Goal: Transaction & Acquisition: Obtain resource

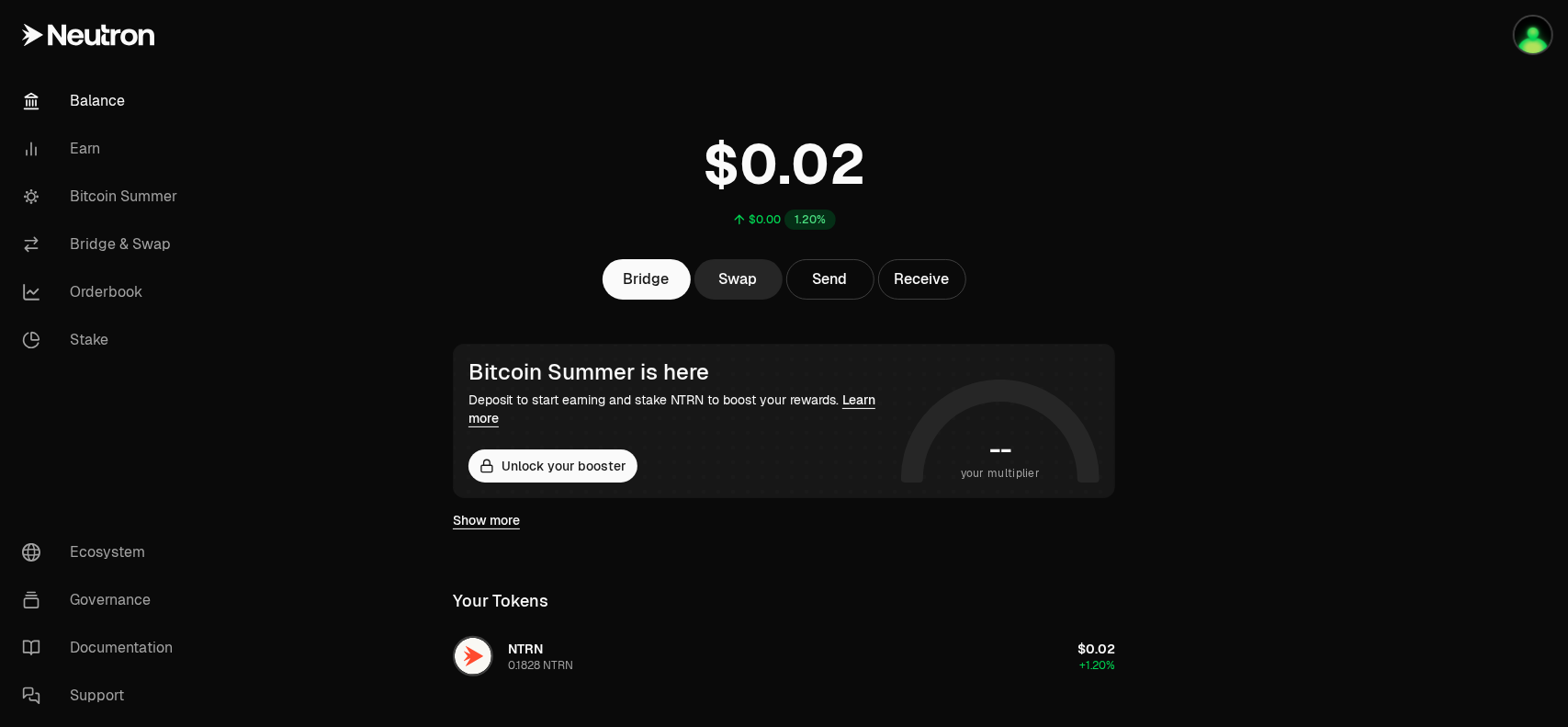
scroll to position [5, 0]
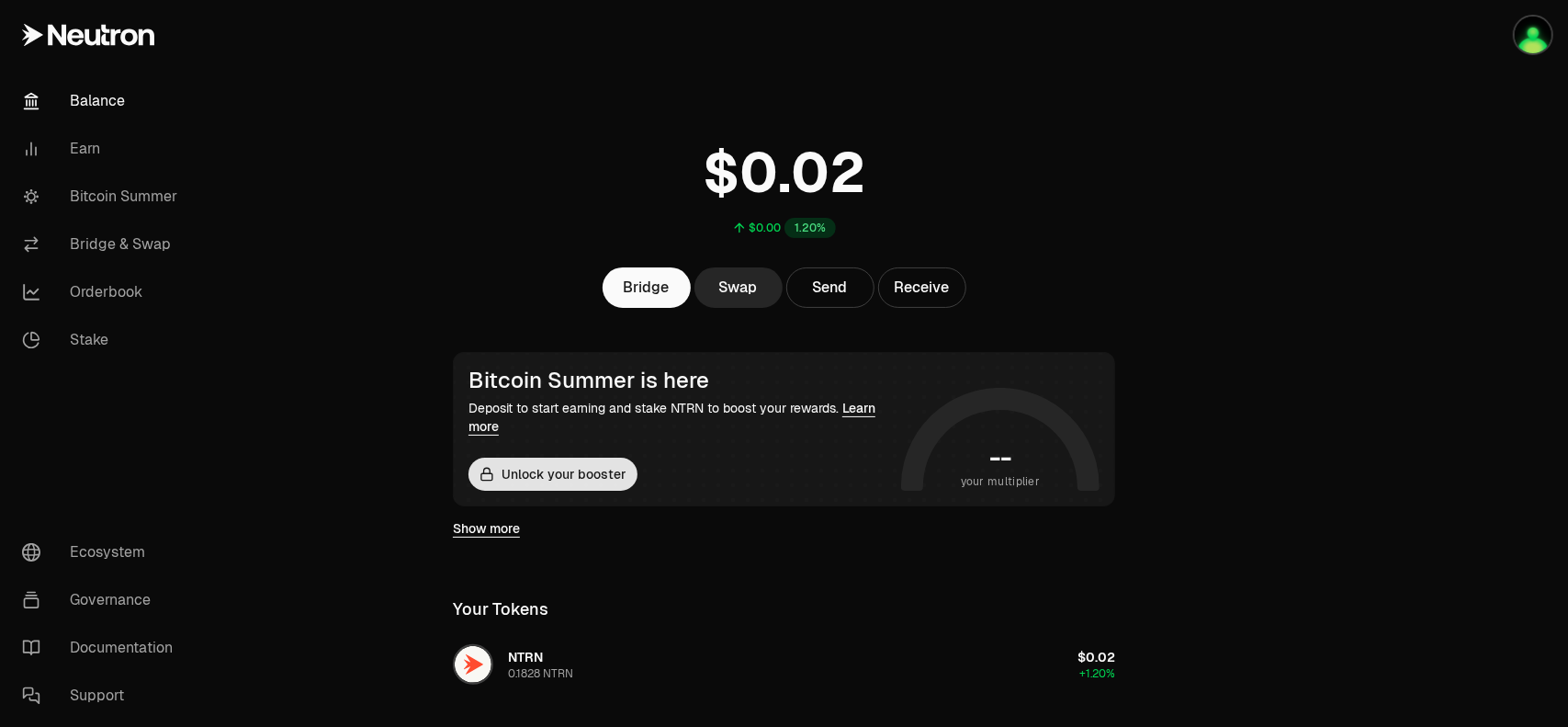
click at [556, 473] on button "Unlock your booster" at bounding box center [553, 474] width 169 height 33
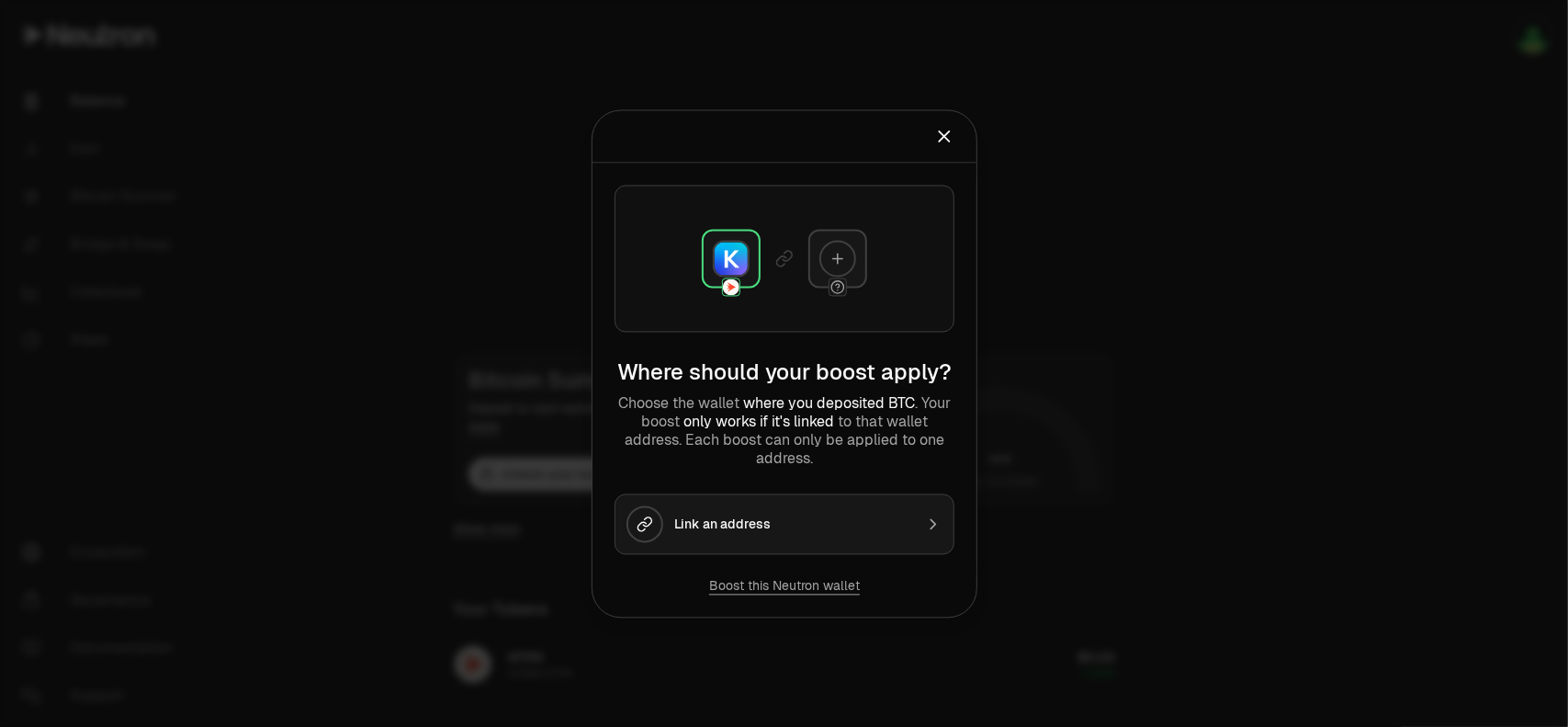
click at [878, 522] on div "Link an address" at bounding box center [794, 523] width 239 height 18
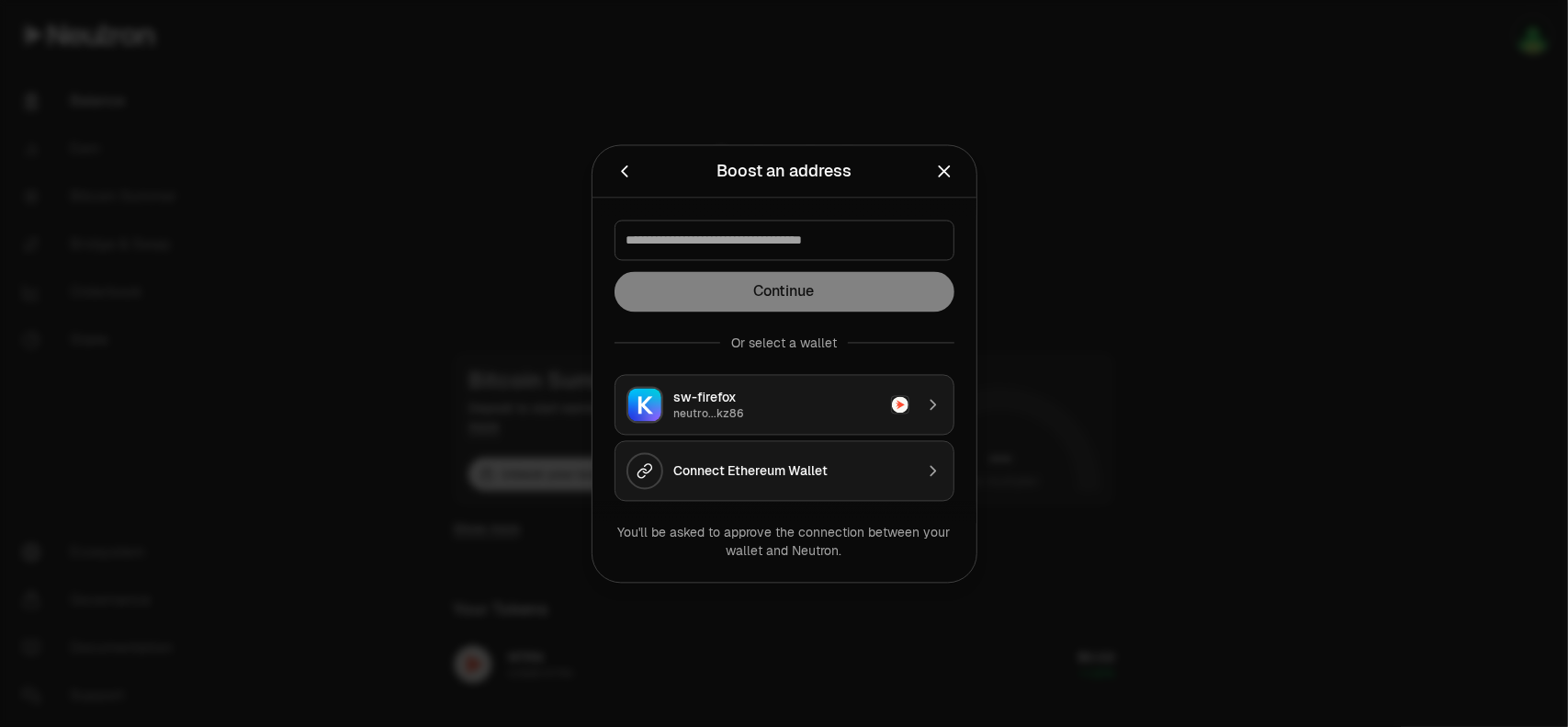
click at [948, 168] on icon "Close" at bounding box center [943, 171] width 20 height 20
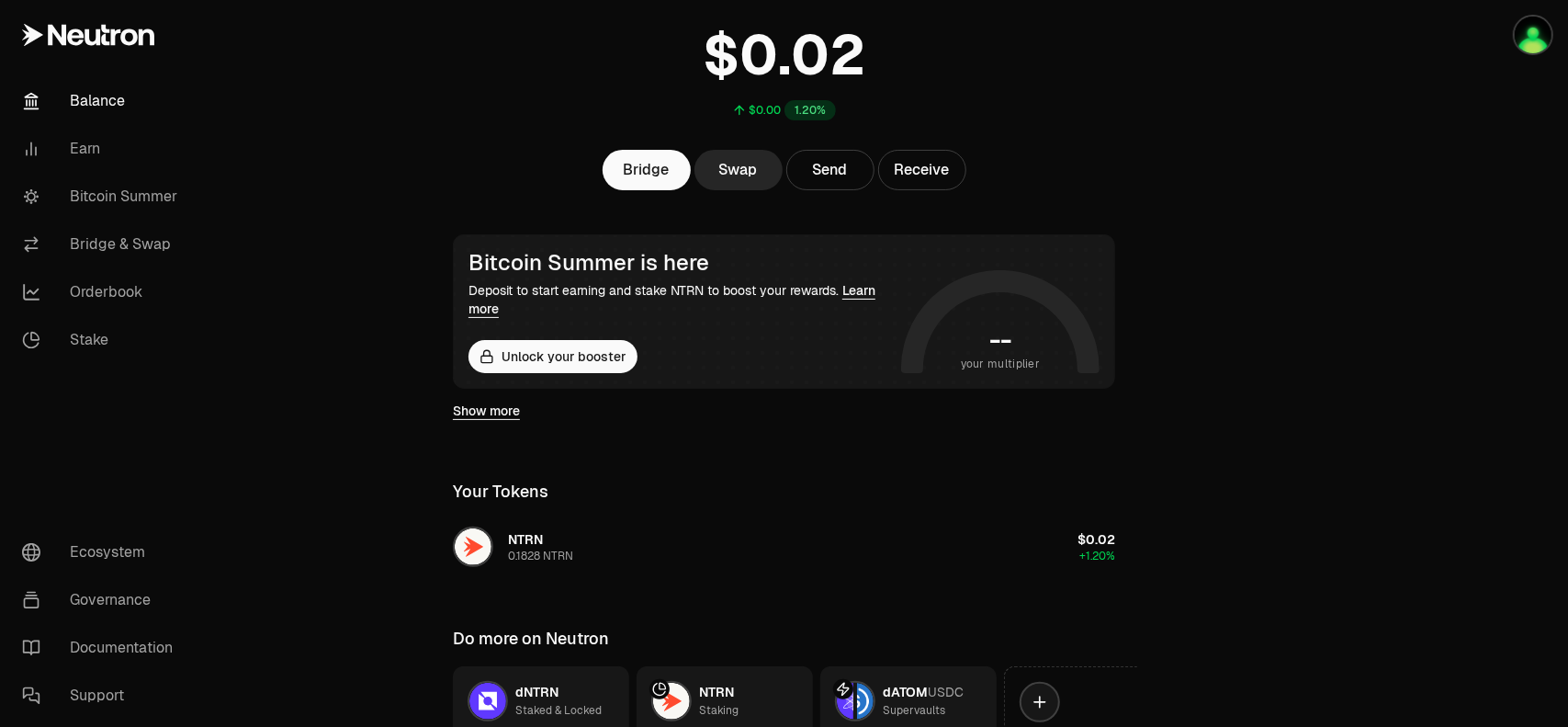
scroll to position [96, 0]
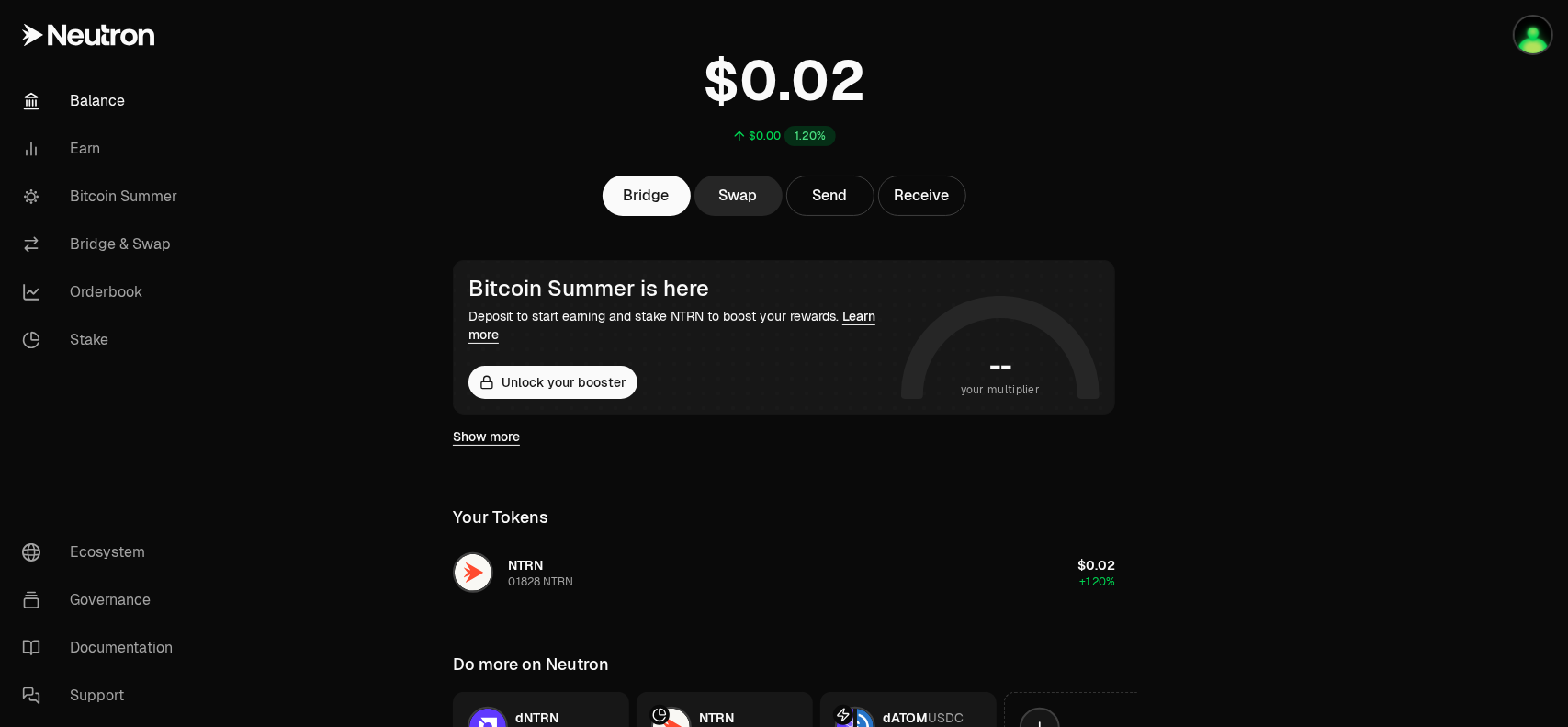
click at [1001, 383] on span "your multiplier" at bounding box center [1000, 389] width 80 height 18
click at [491, 437] on link "Show more" at bounding box center [486, 435] width 67 height 18
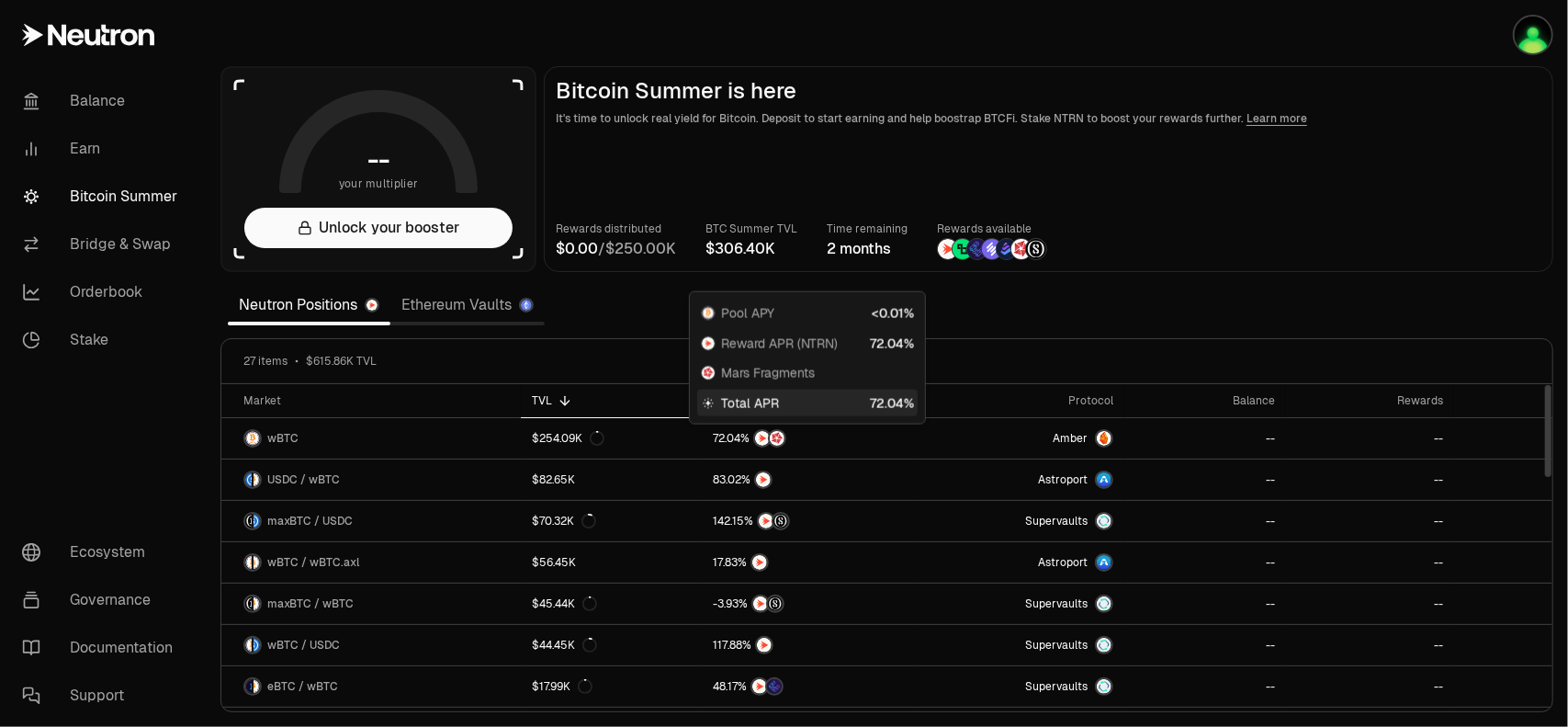
click at [722, 404] on span "Total APR" at bounding box center [750, 402] width 58 height 18
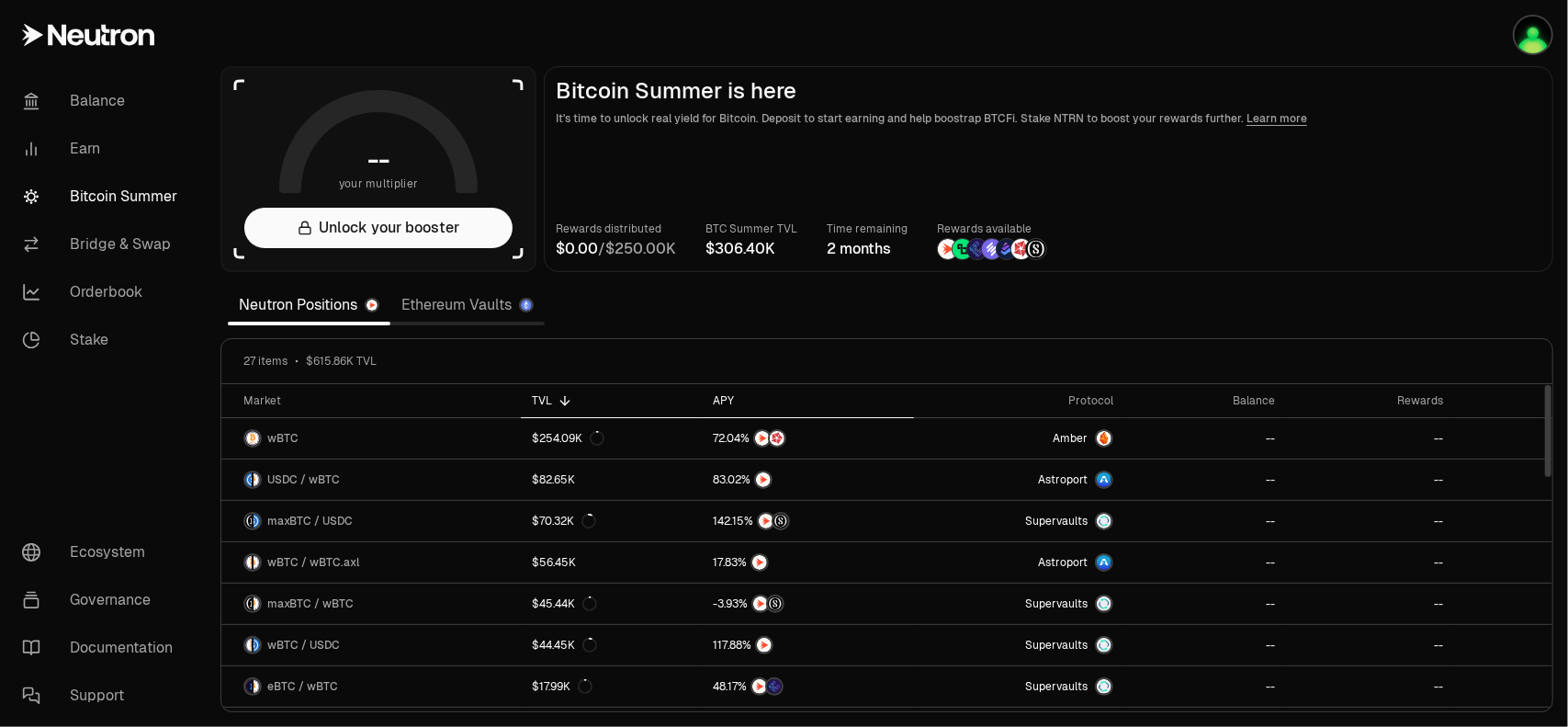
click at [720, 396] on div "APY" at bounding box center [808, 400] width 191 height 14
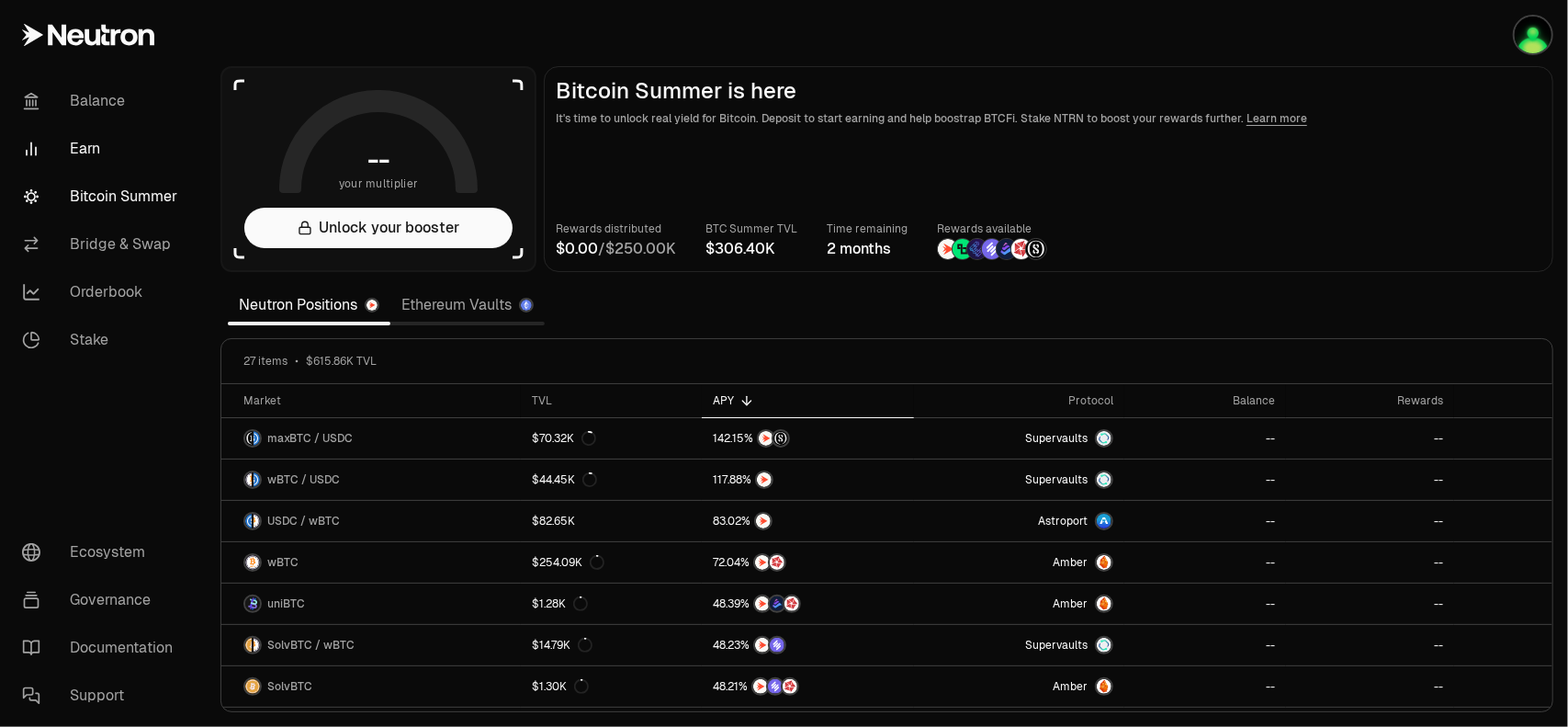
click at [112, 156] on link "Earn" at bounding box center [103, 149] width 191 height 48
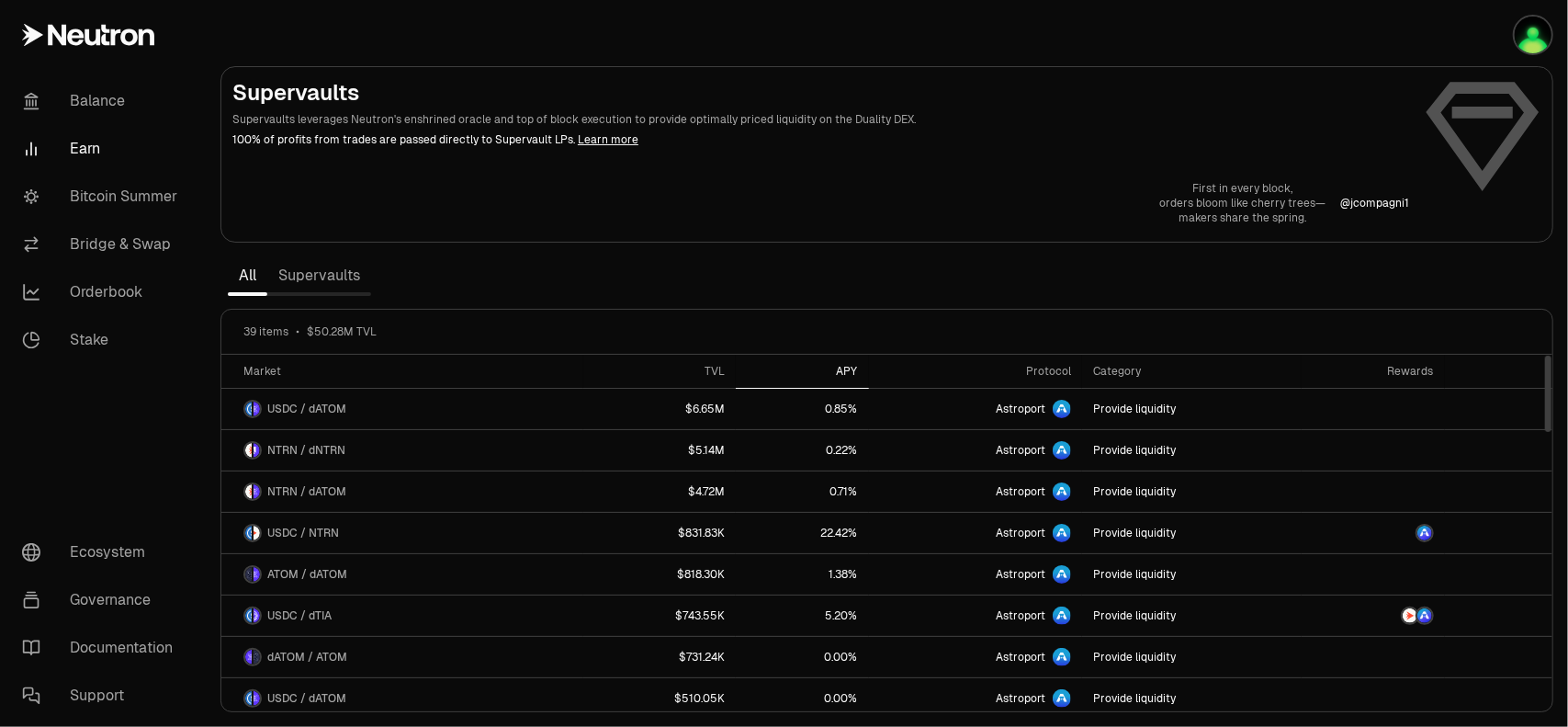
click at [847, 371] on div "APY" at bounding box center [802, 371] width 111 height 14
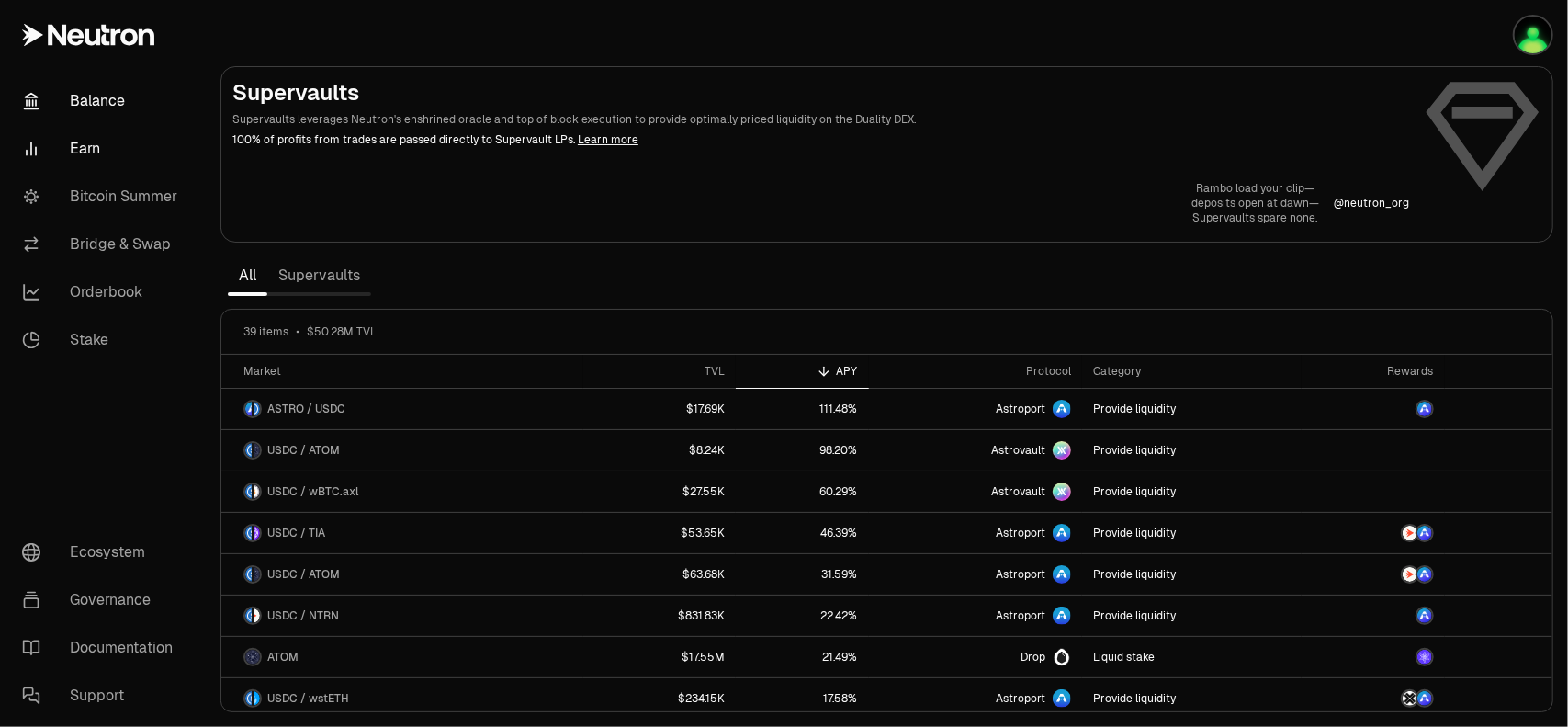
click at [89, 107] on link "Balance" at bounding box center [103, 101] width 191 height 48
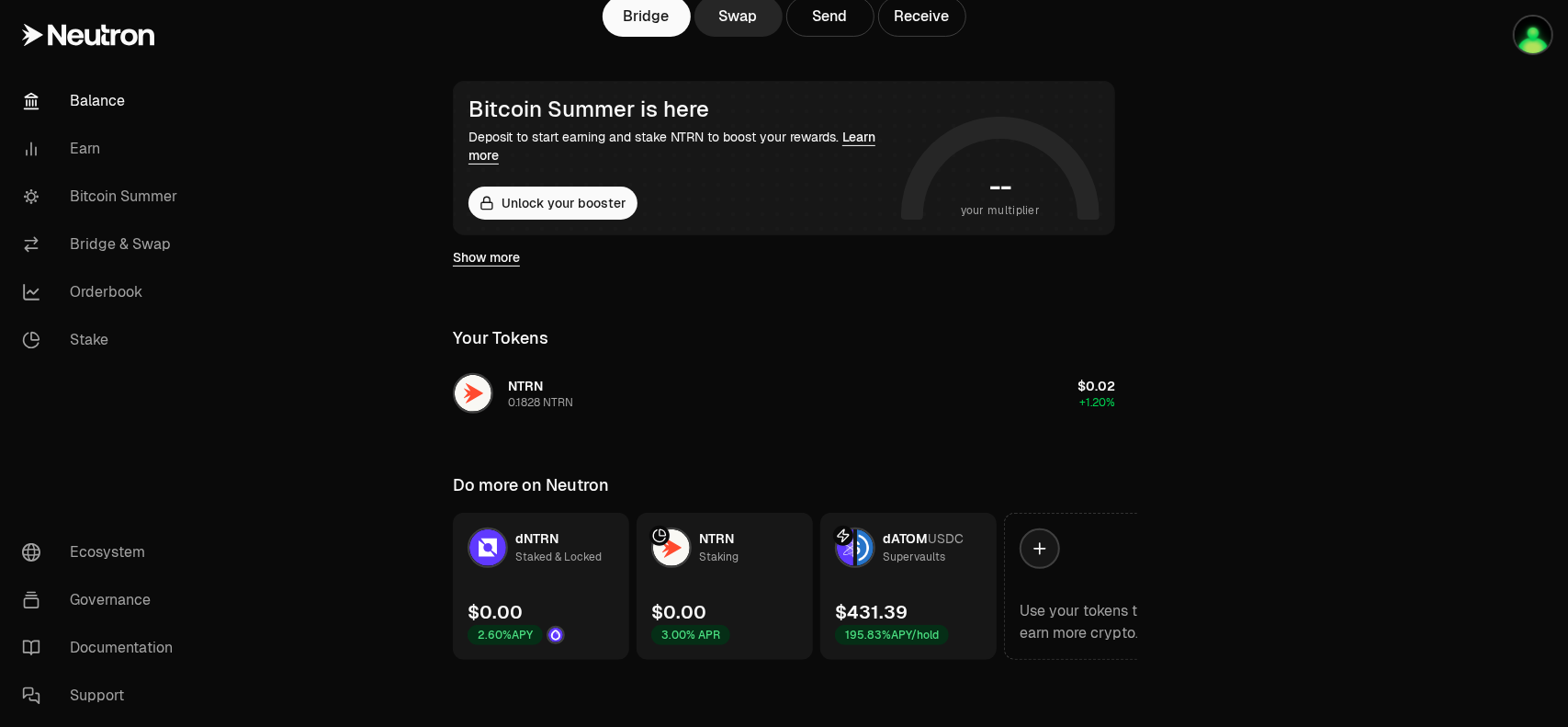
scroll to position [280, 0]
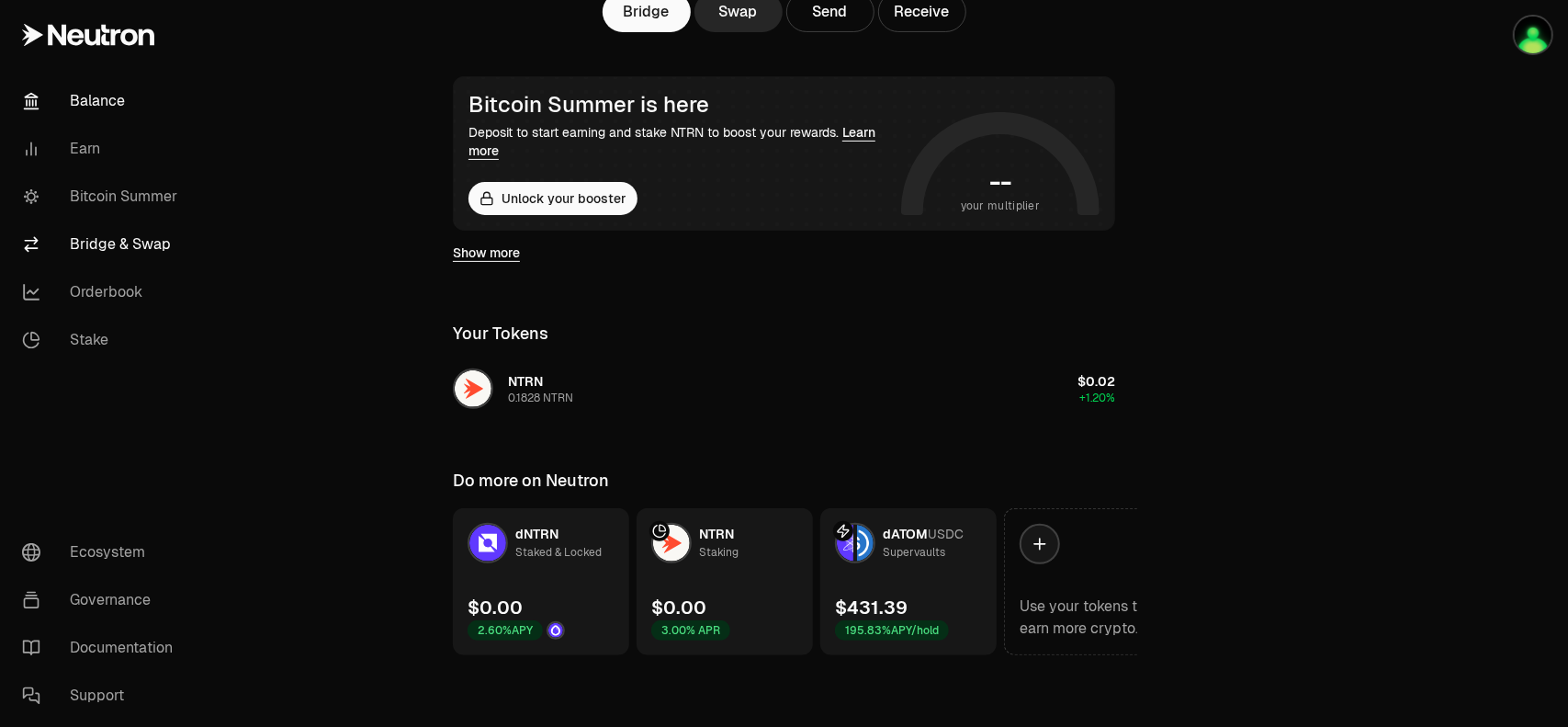
click at [114, 247] on link "Bridge & Swap" at bounding box center [103, 244] width 191 height 48
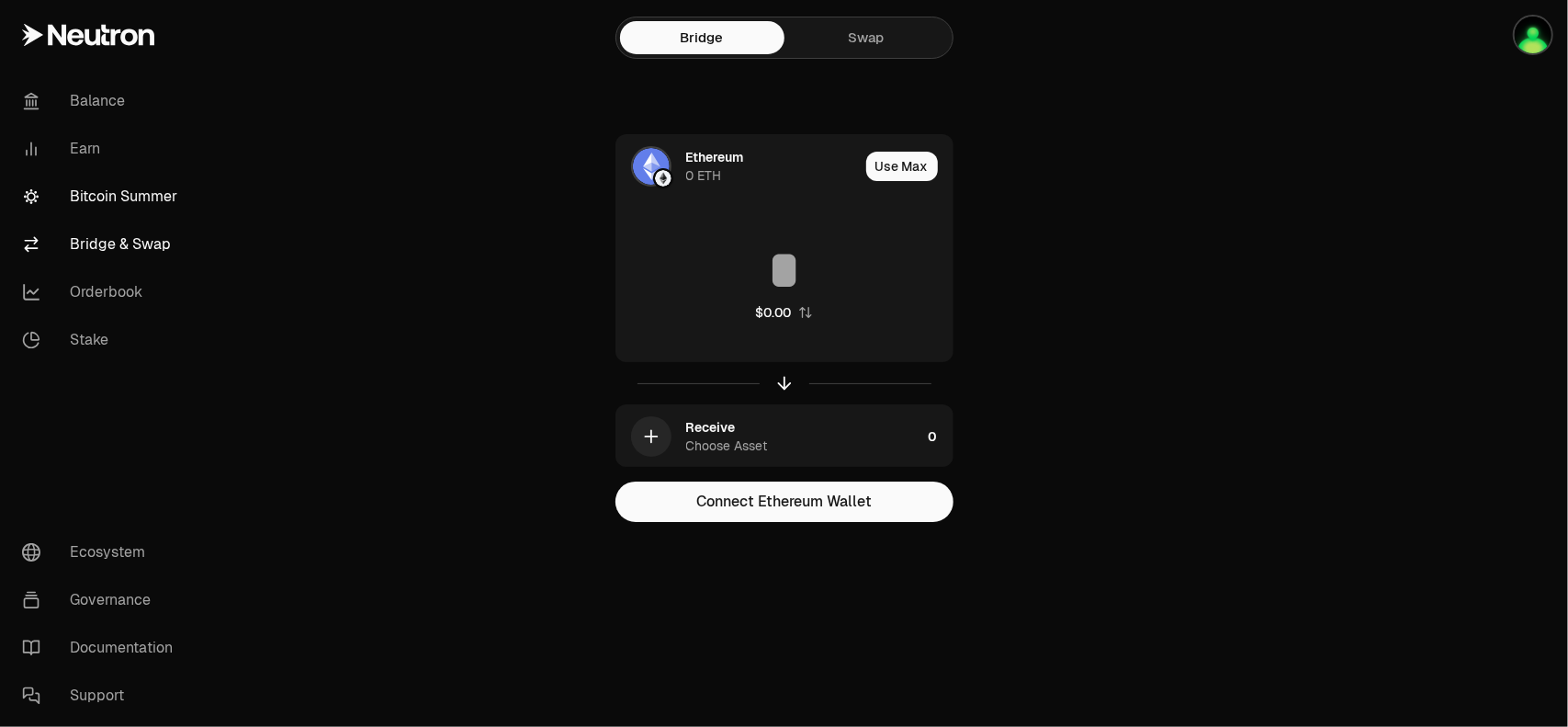
click at [111, 196] on link "Bitcoin Summer" at bounding box center [103, 196] width 191 height 48
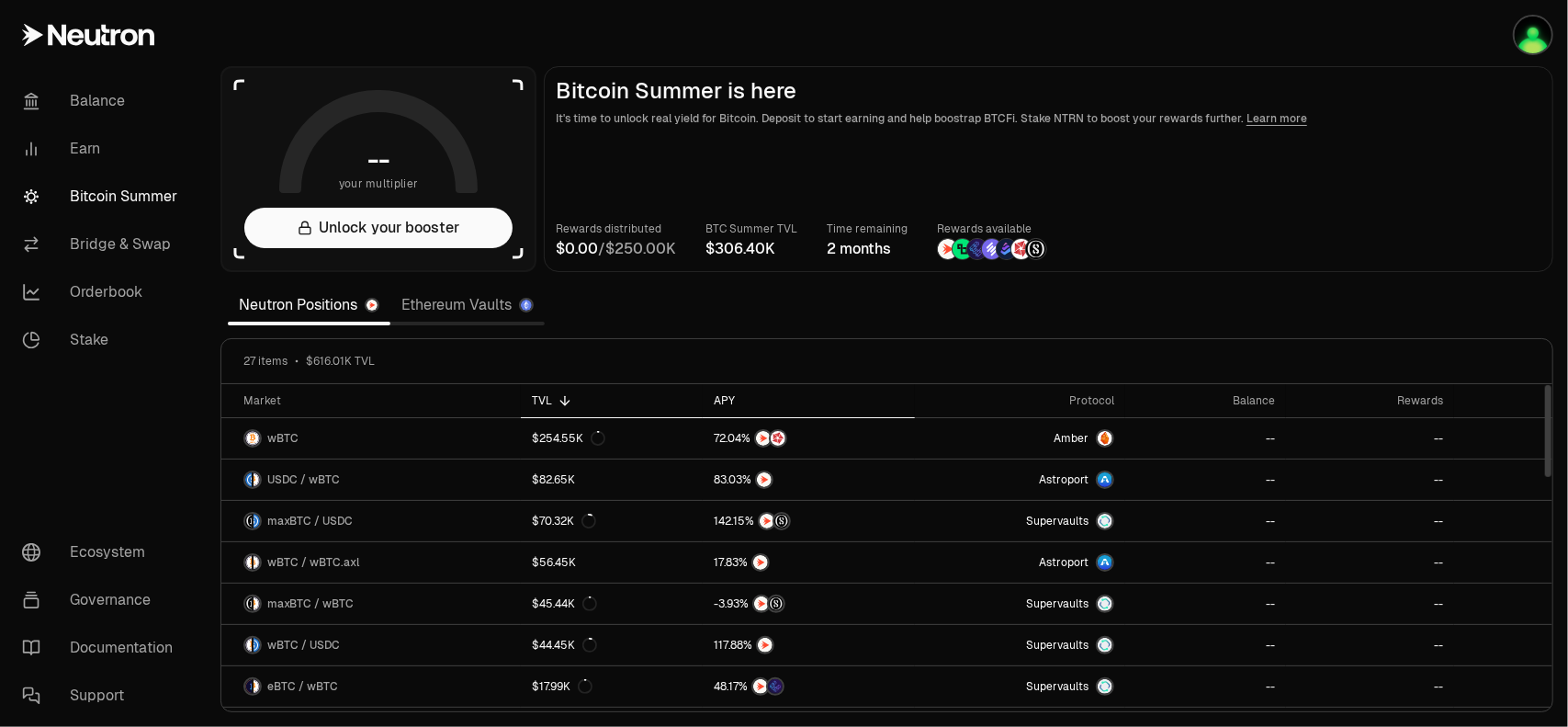
click at [717, 396] on div "APY" at bounding box center [809, 400] width 191 height 14
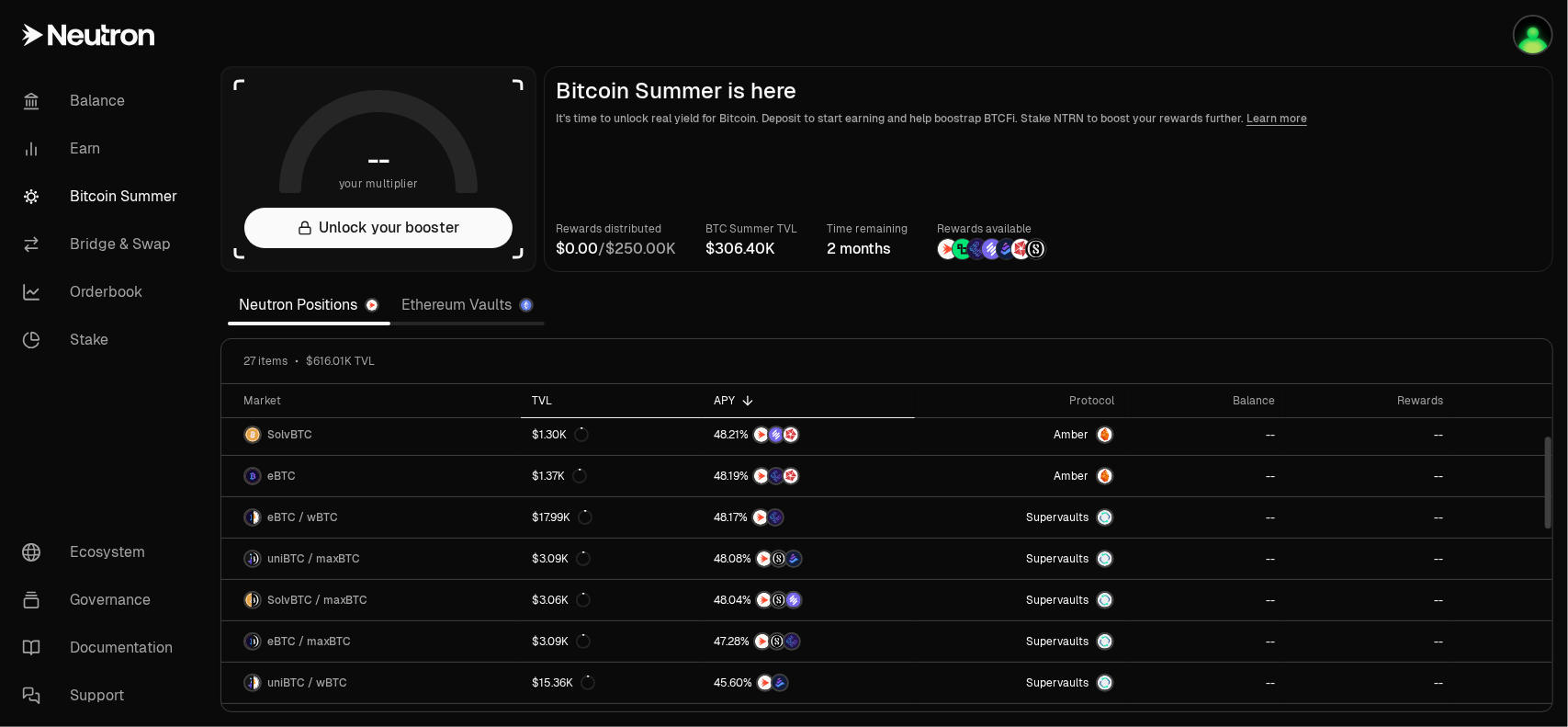
scroll to position [275, 0]
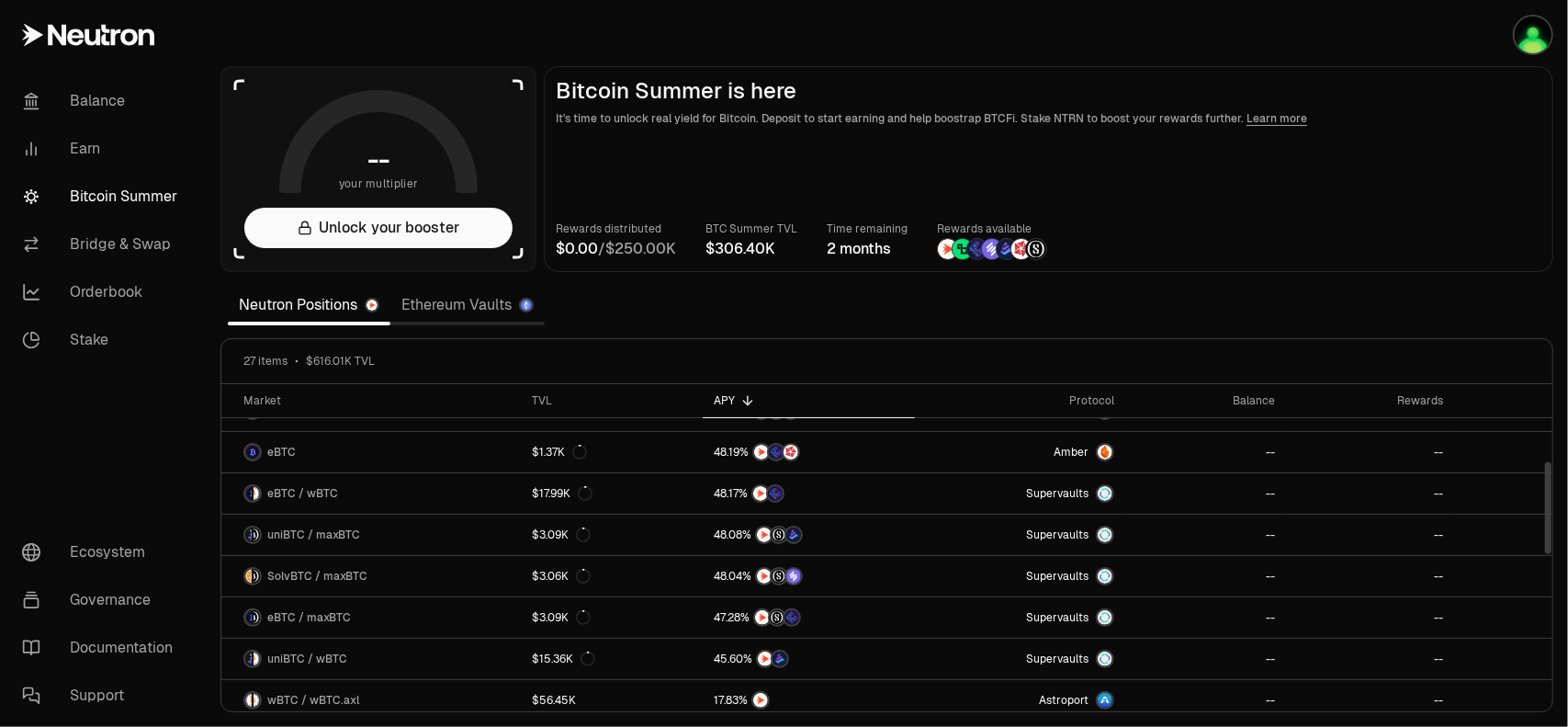
click at [457, 298] on link "Ethereum Vaults" at bounding box center [468, 305] width 154 height 37
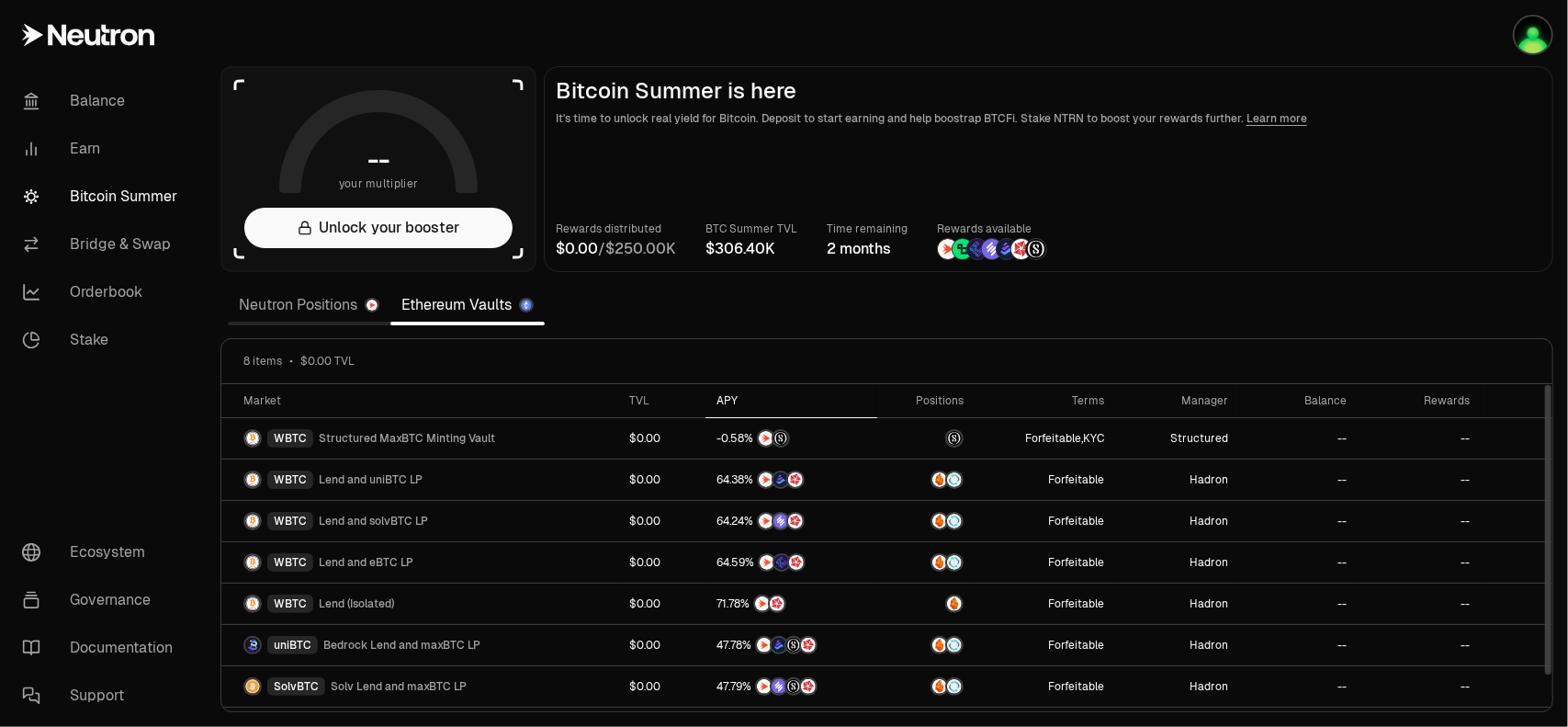
click at [729, 396] on div "APY" at bounding box center [791, 400] width 150 height 14
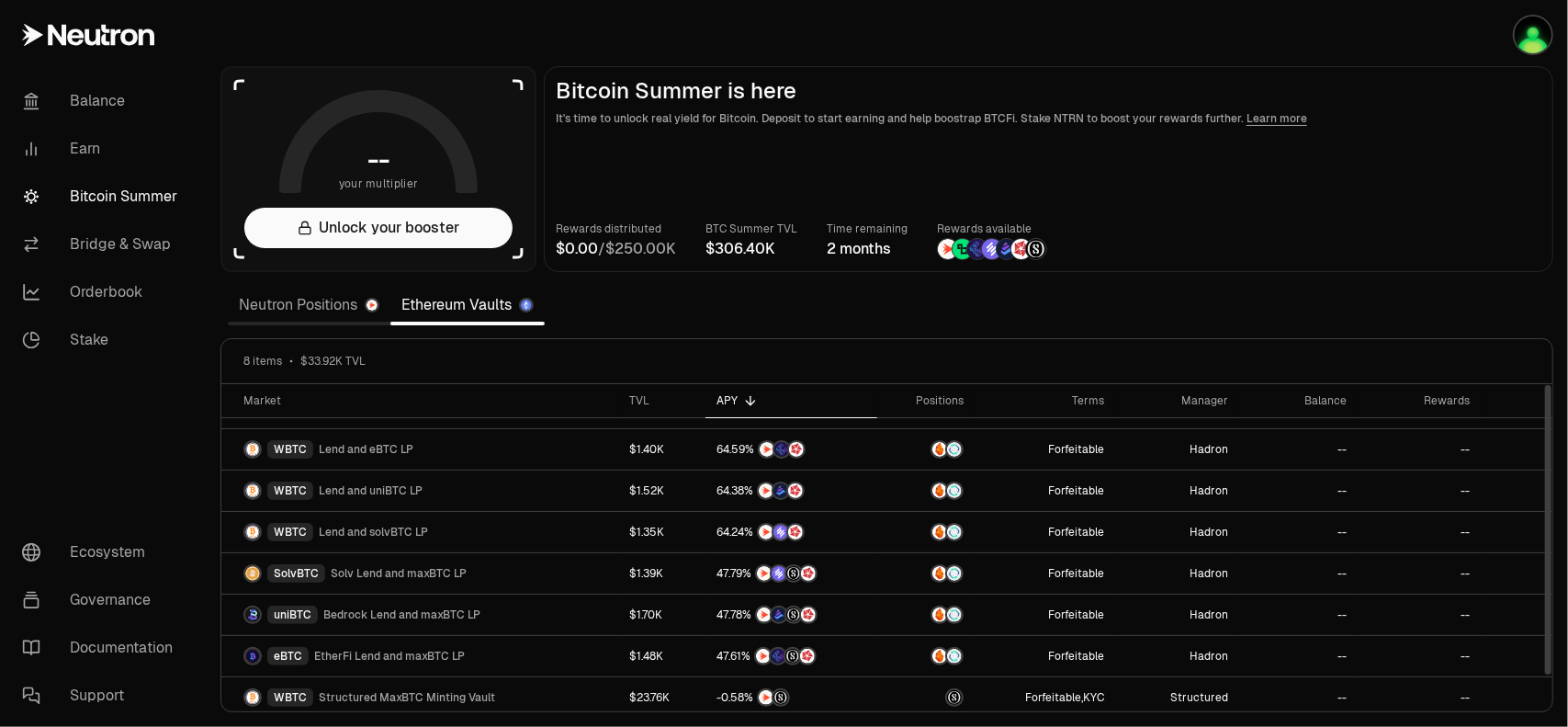
scroll to position [32, 0]
click at [283, 313] on link "Neutron Positions" at bounding box center [309, 305] width 163 height 37
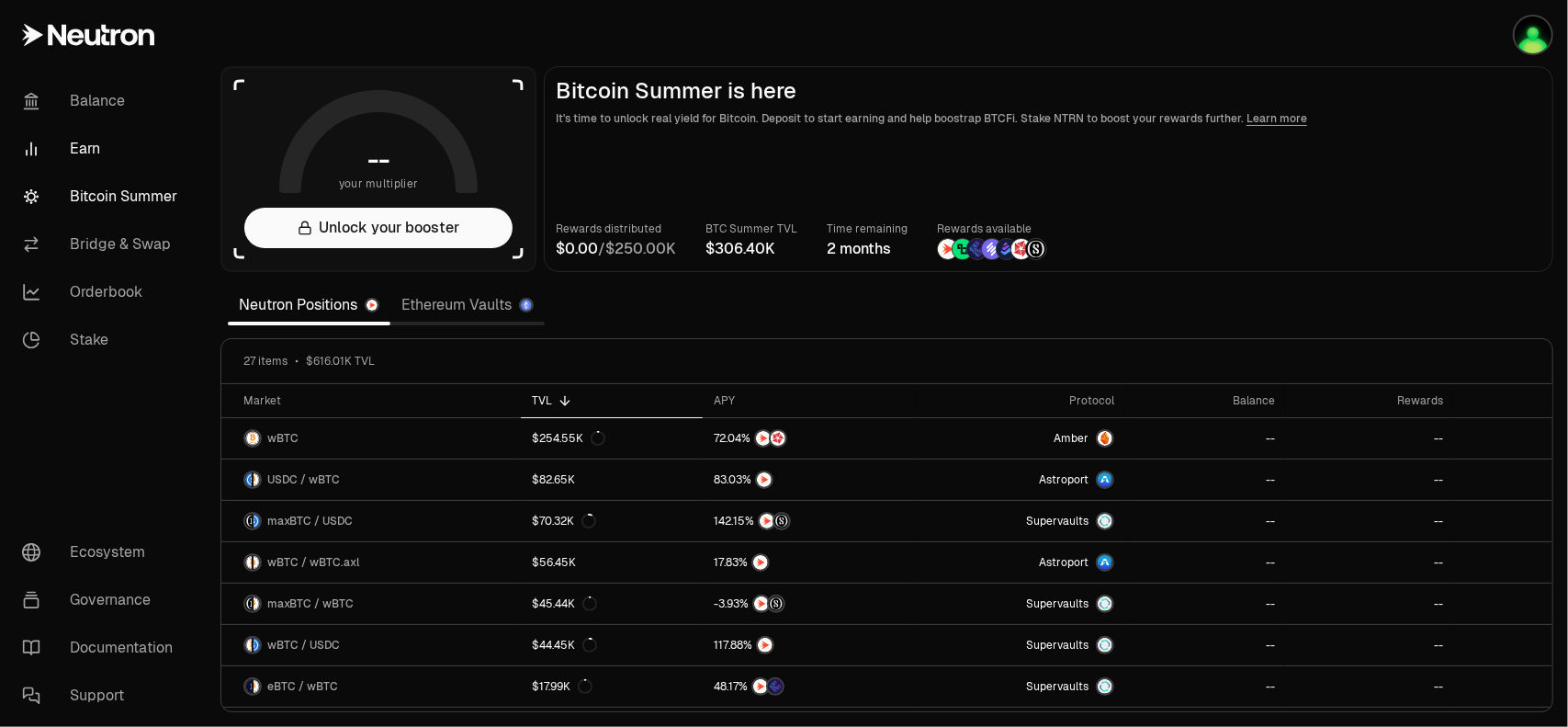
click at [90, 155] on link "Earn" at bounding box center [103, 149] width 191 height 48
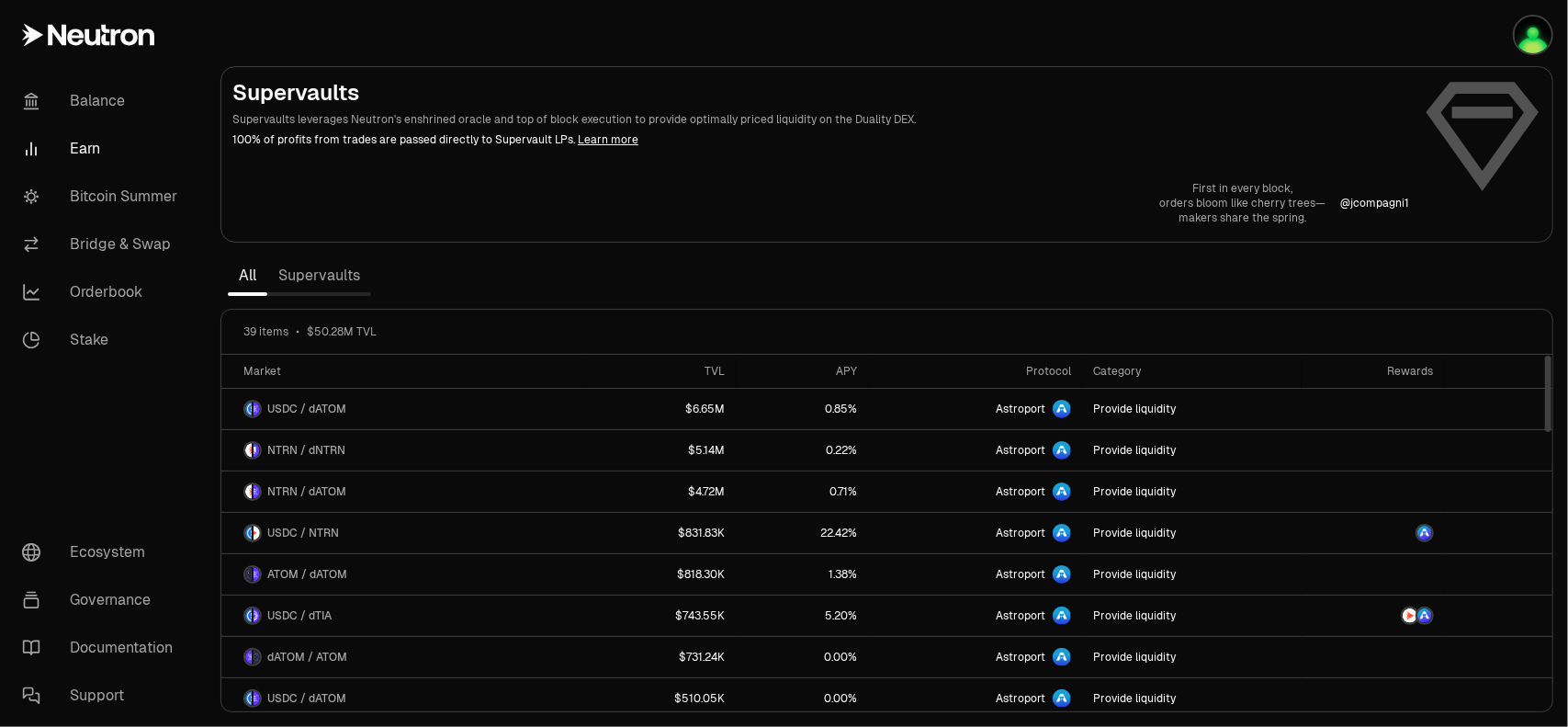
click at [307, 275] on link "Supervaults" at bounding box center [319, 275] width 104 height 37
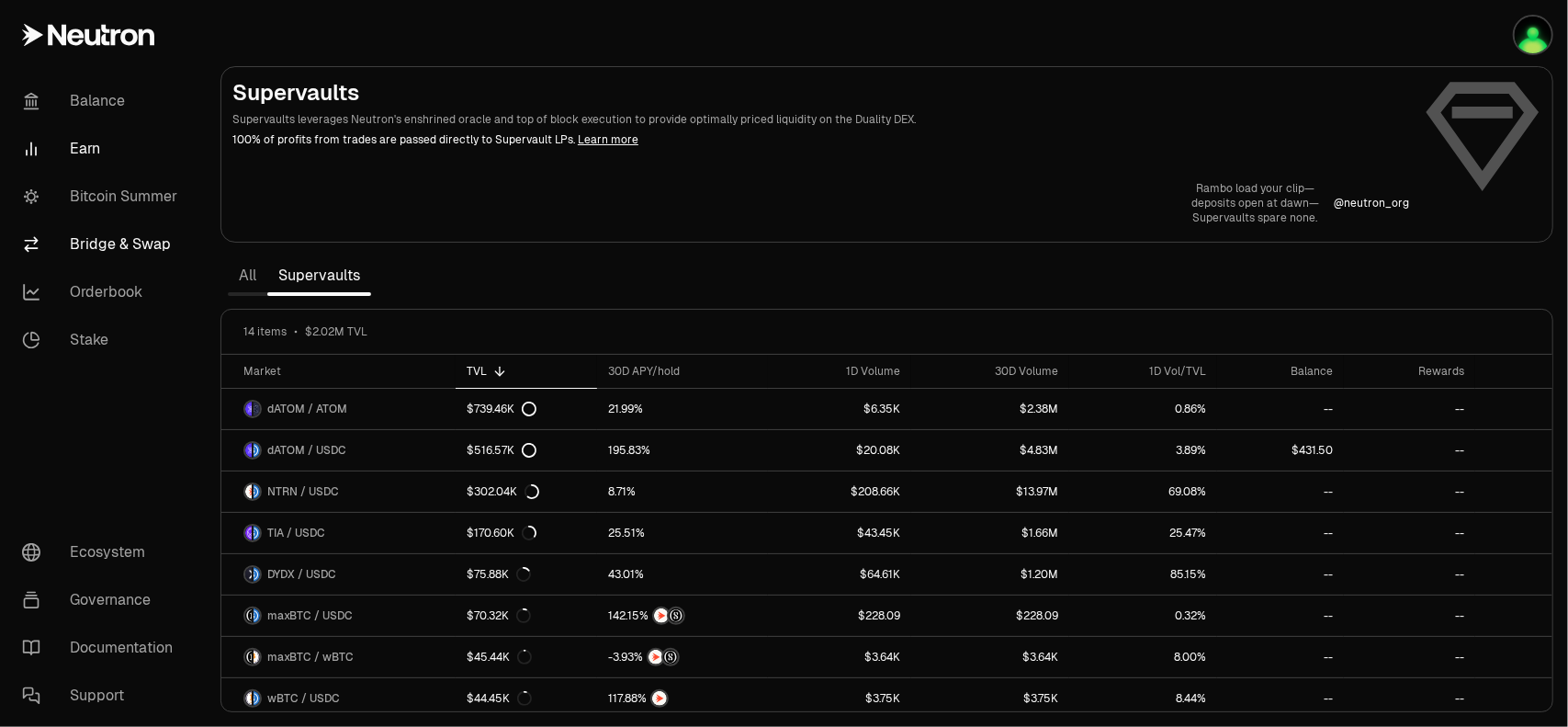
click at [143, 247] on link "Bridge & Swap" at bounding box center [103, 244] width 191 height 48
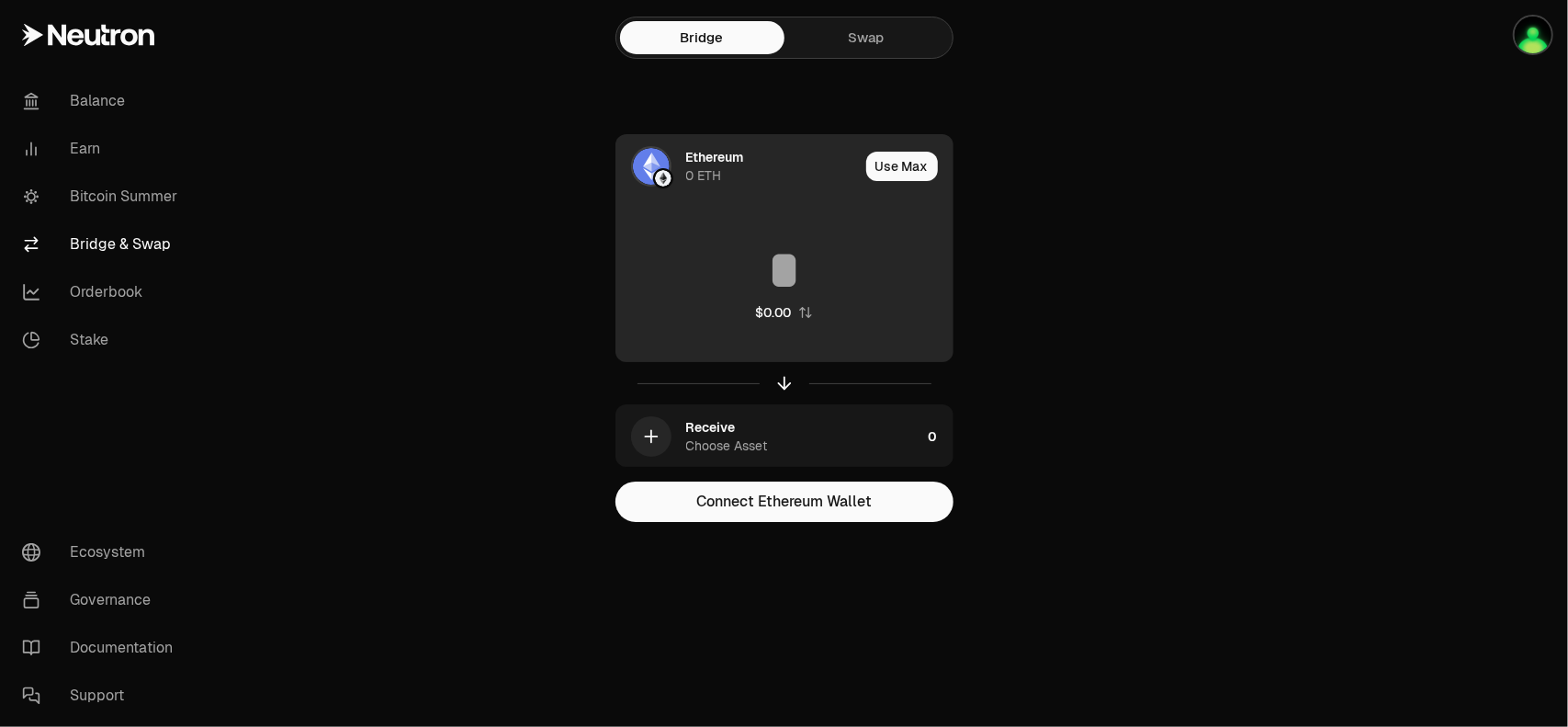
click at [734, 175] on div "Ethereum 0 ETH" at bounding box center [772, 166] width 172 height 37
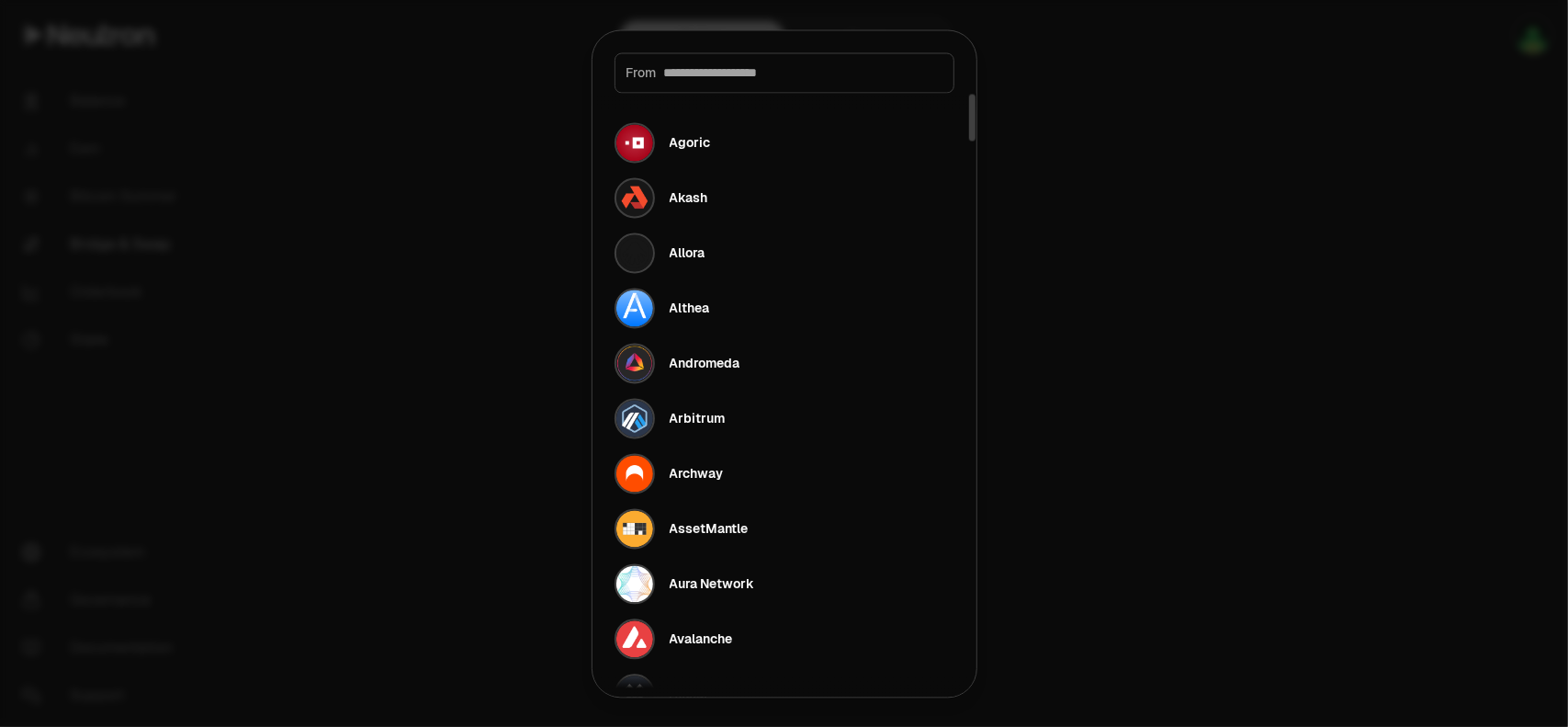
click at [725, 74] on input at bounding box center [803, 72] width 278 height 18
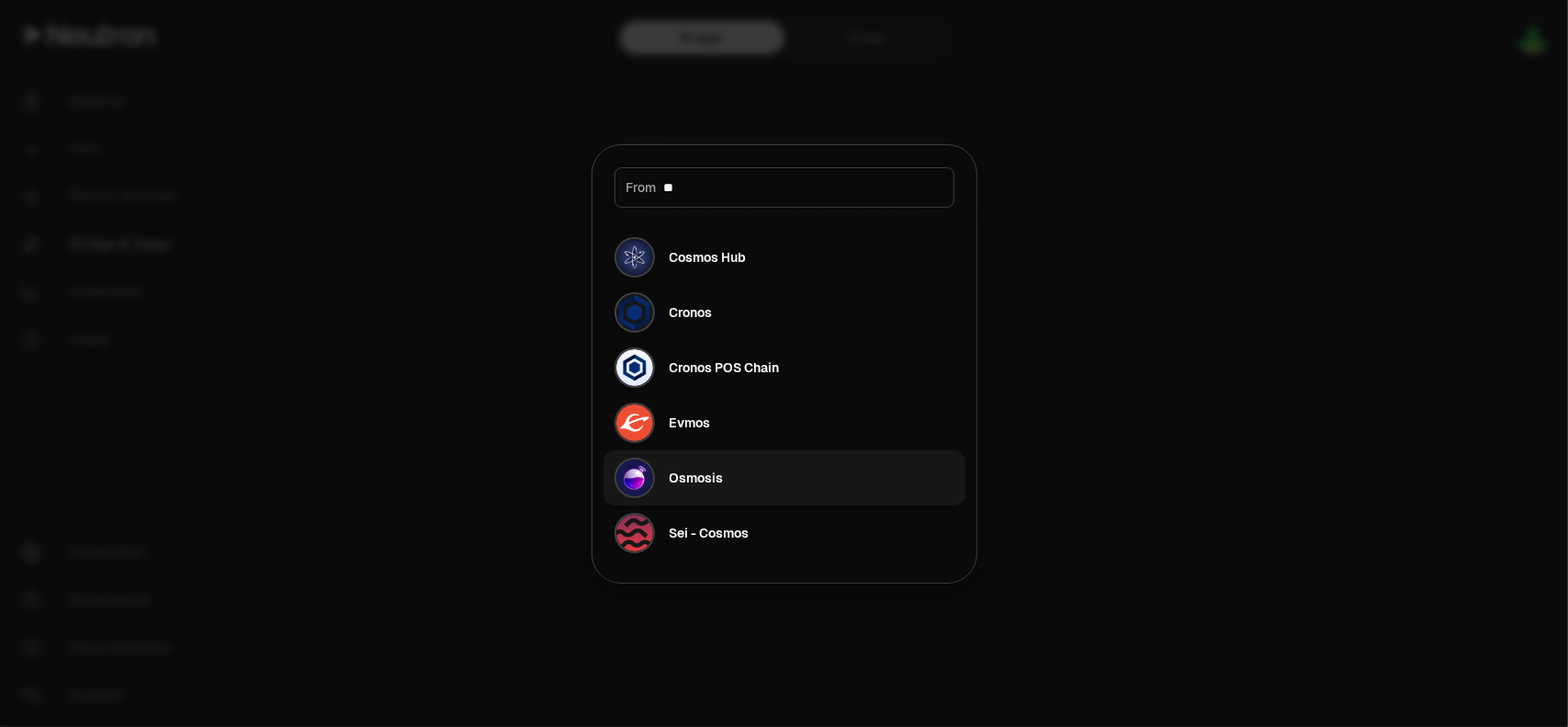
type input "**"
click at [724, 472] on button "Osmosis" at bounding box center [784, 477] width 362 height 55
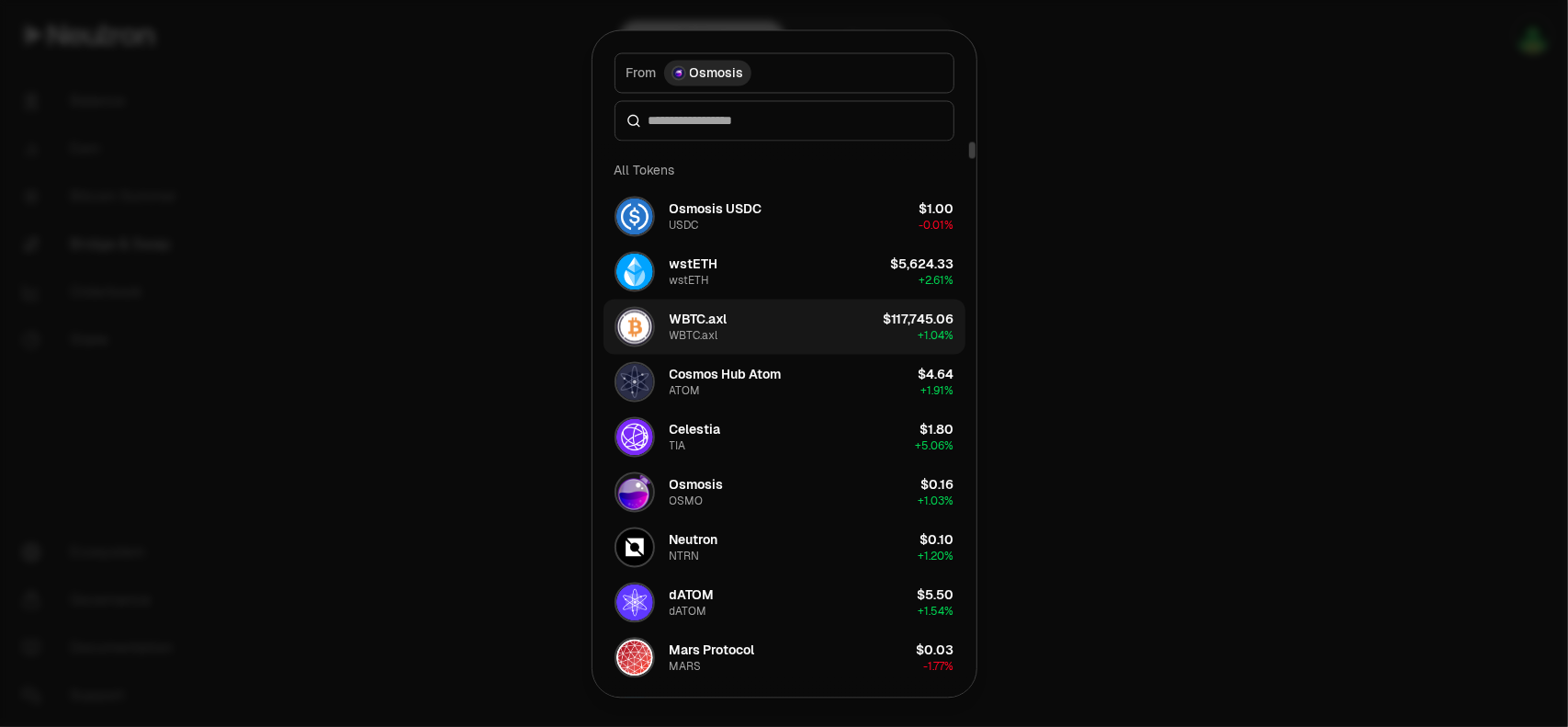
click at [815, 326] on button "WBTC.axl WBTC.axl $117,745.06 + 1.04%" at bounding box center [784, 326] width 362 height 55
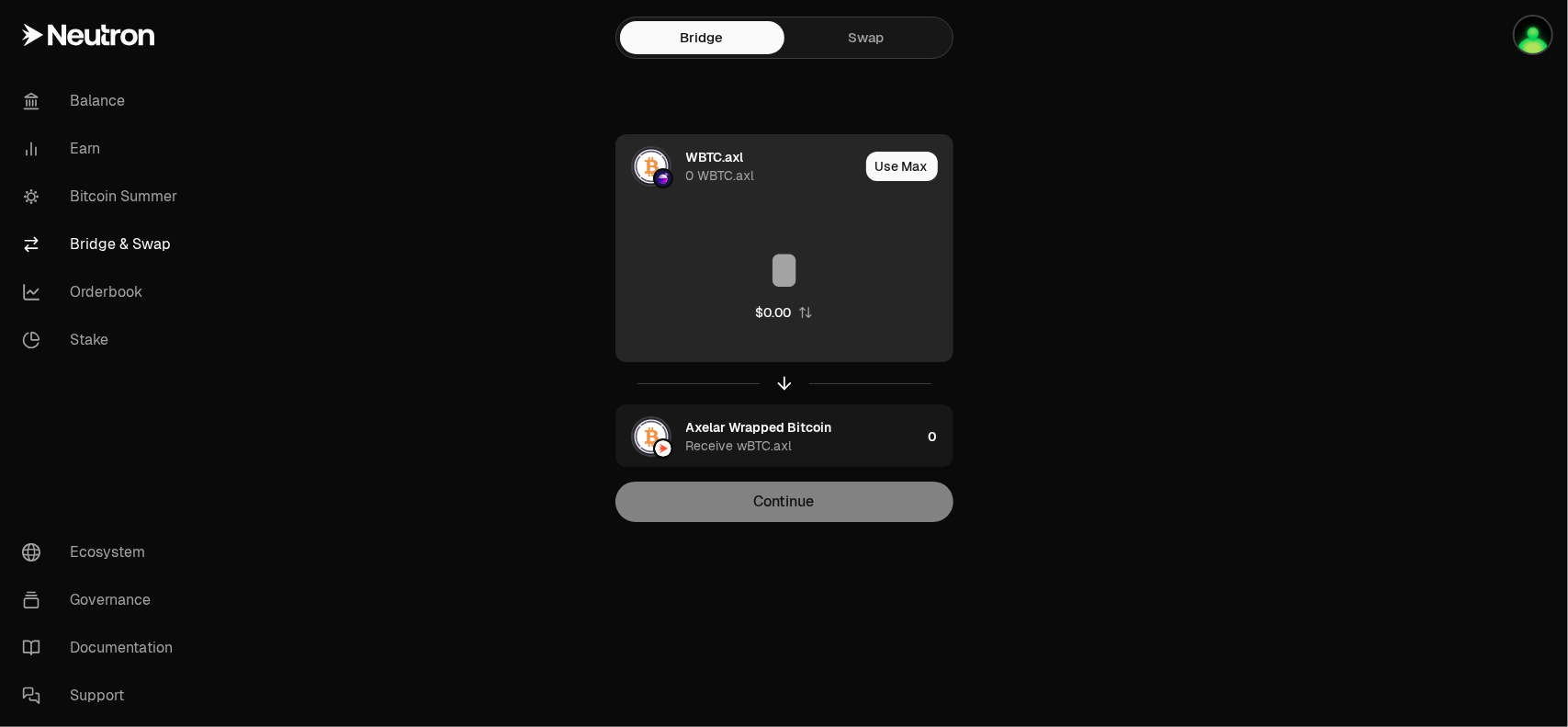
click at [729, 175] on div "0 WBTC.axl" at bounding box center [720, 174] width 69 height 18
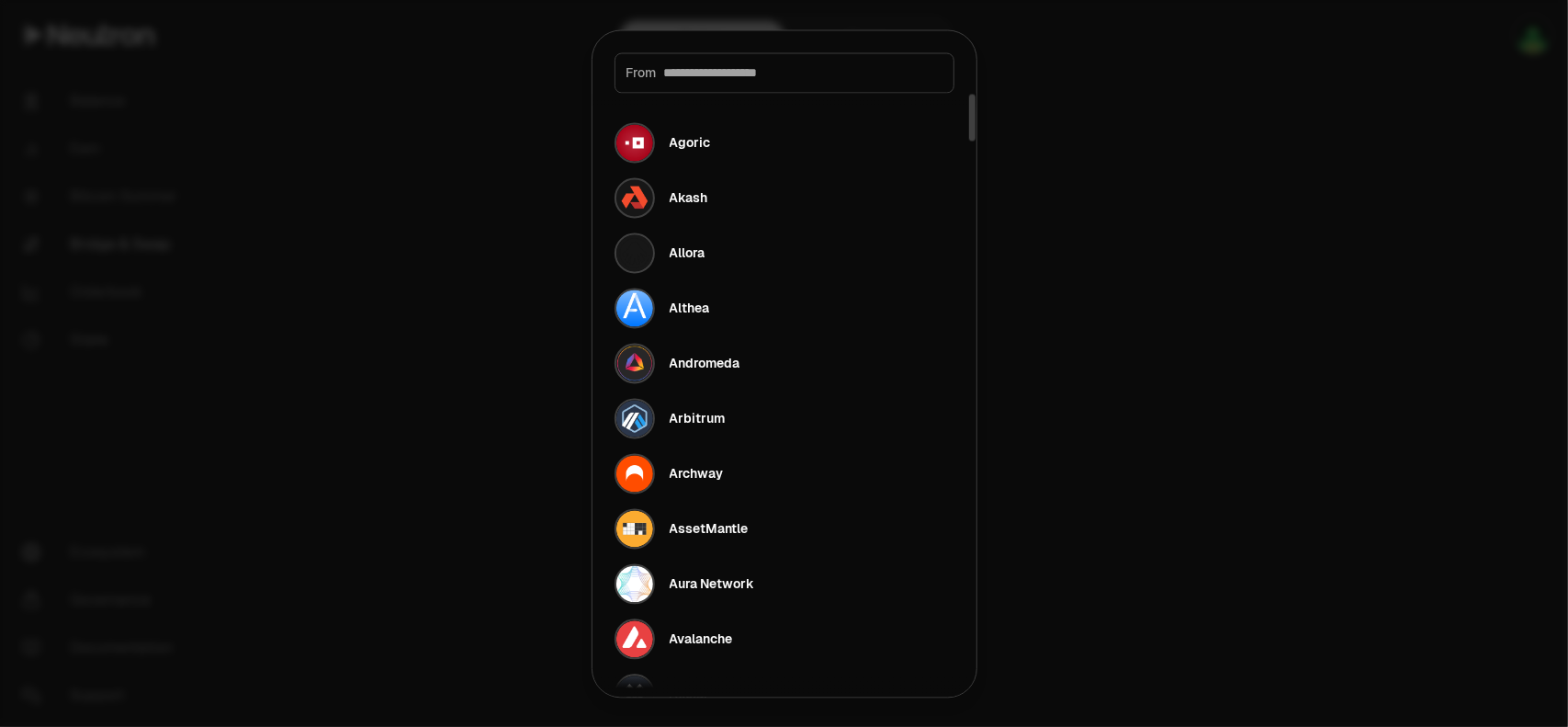
click at [678, 61] on div "From" at bounding box center [784, 72] width 340 height 40
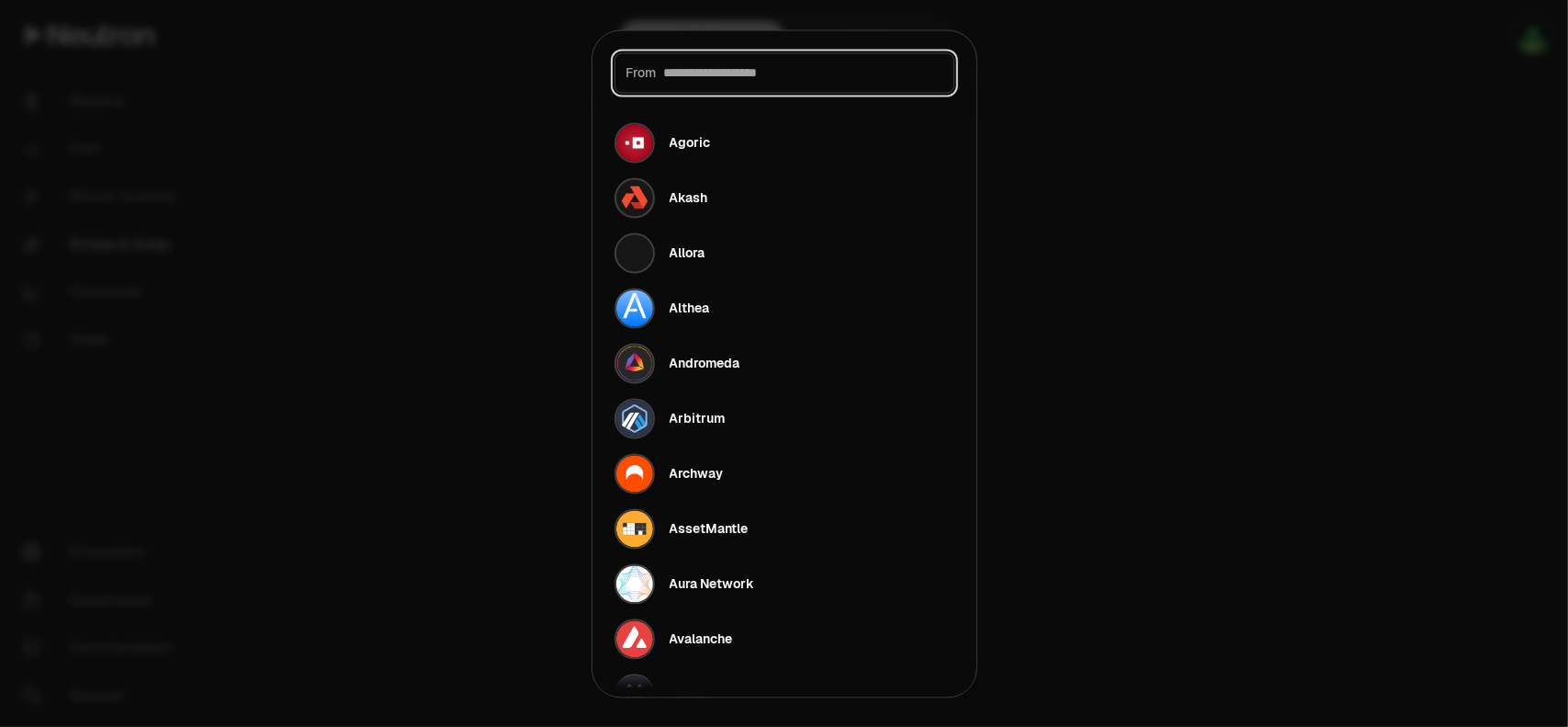
click at [674, 72] on input at bounding box center [803, 72] width 278 height 18
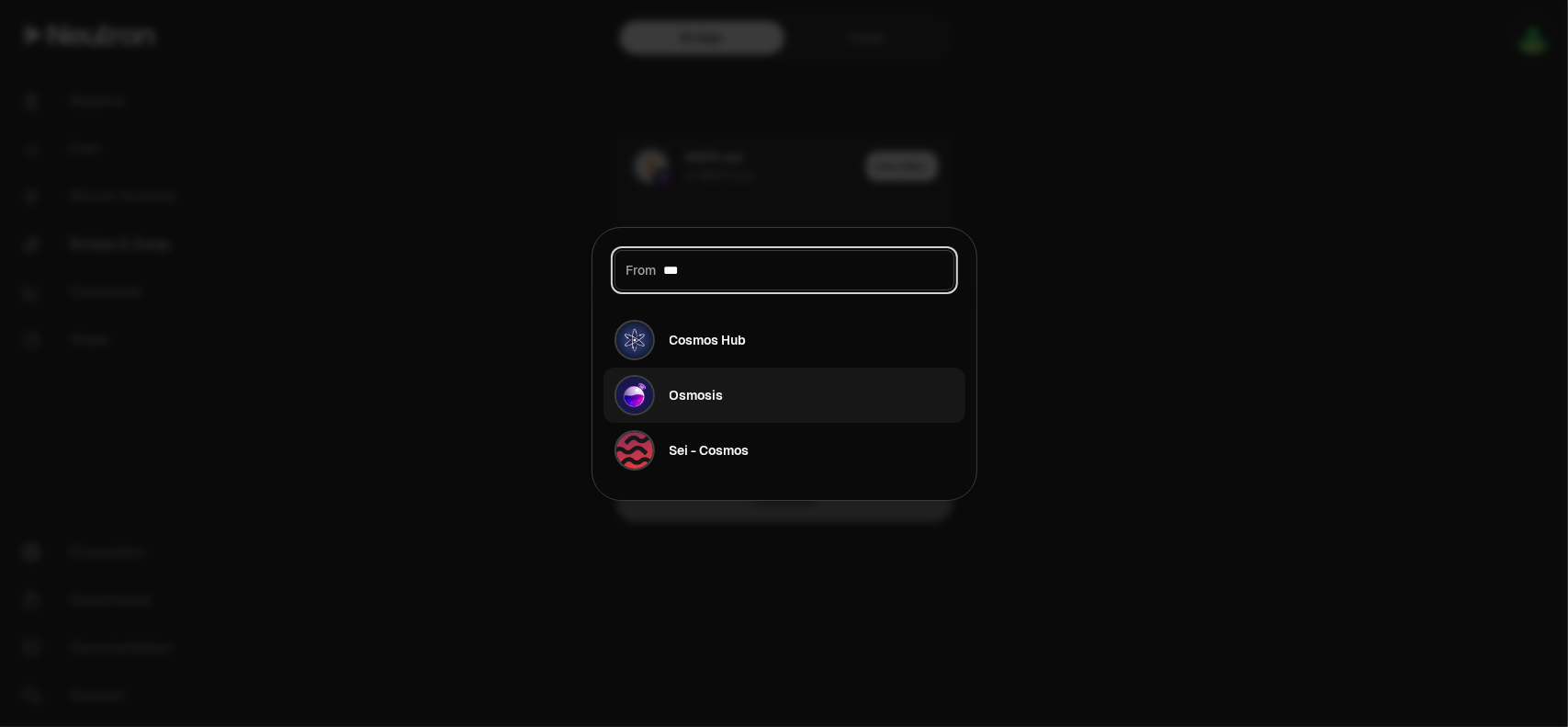
type input "***"
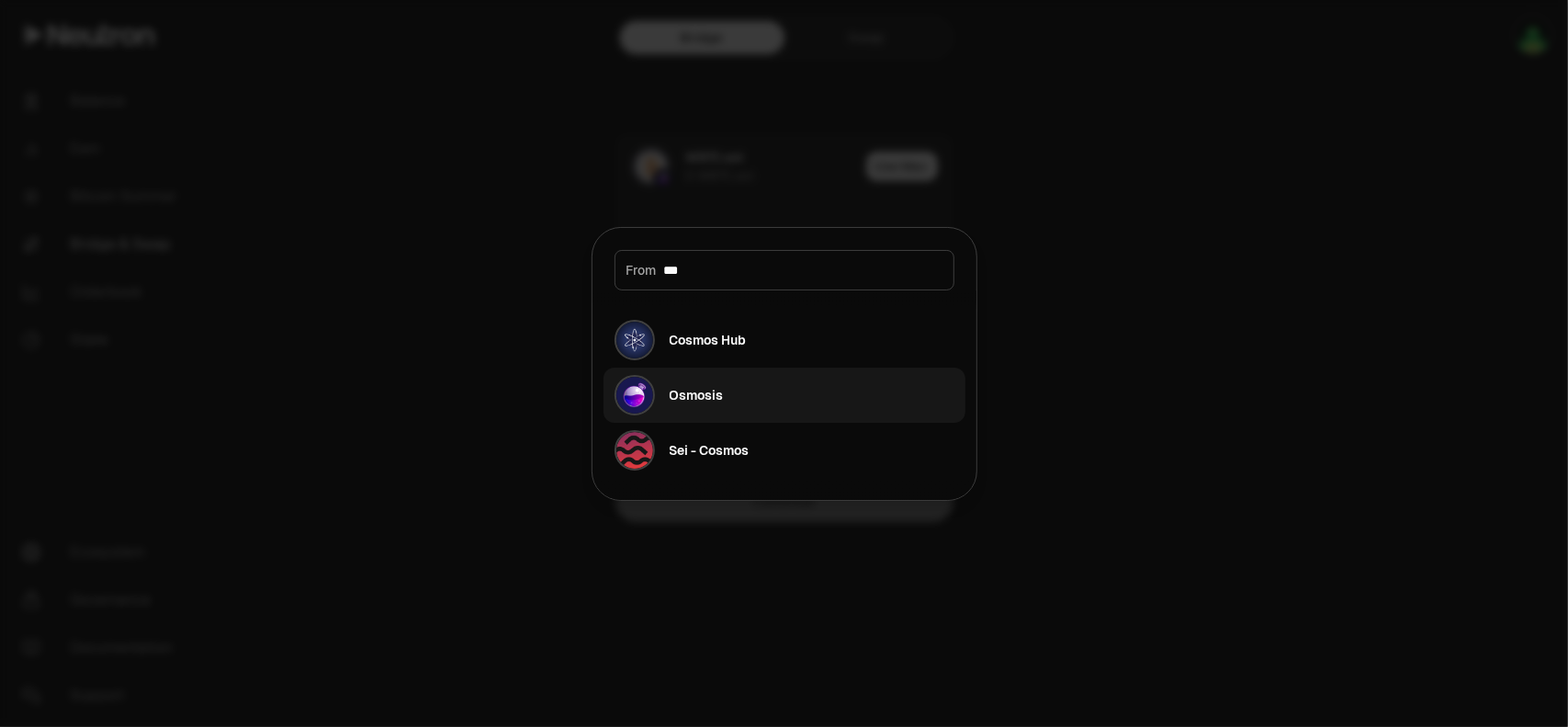
click at [702, 383] on div "Osmosis" at bounding box center [669, 394] width 110 height 40
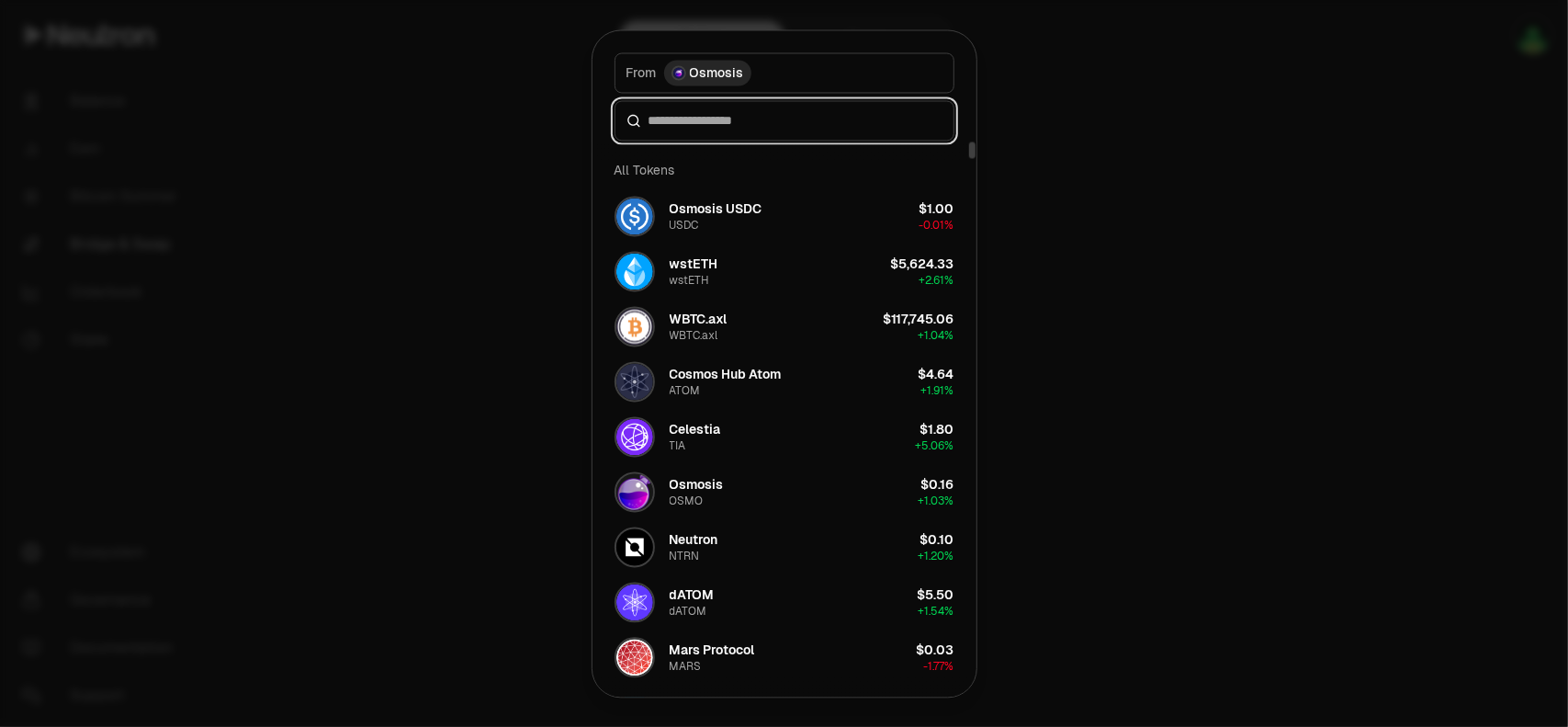
click at [691, 124] on input at bounding box center [795, 120] width 293 height 18
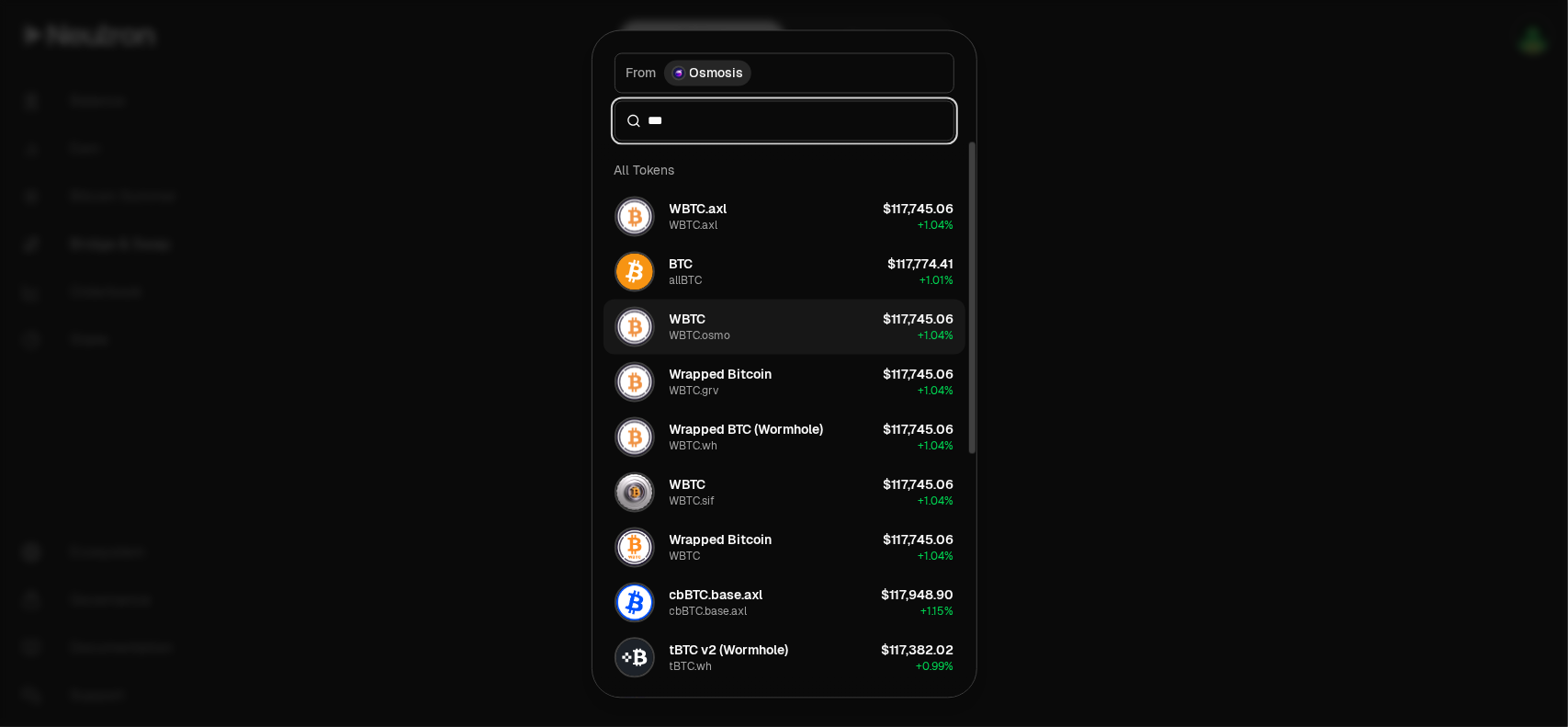
type input "***"
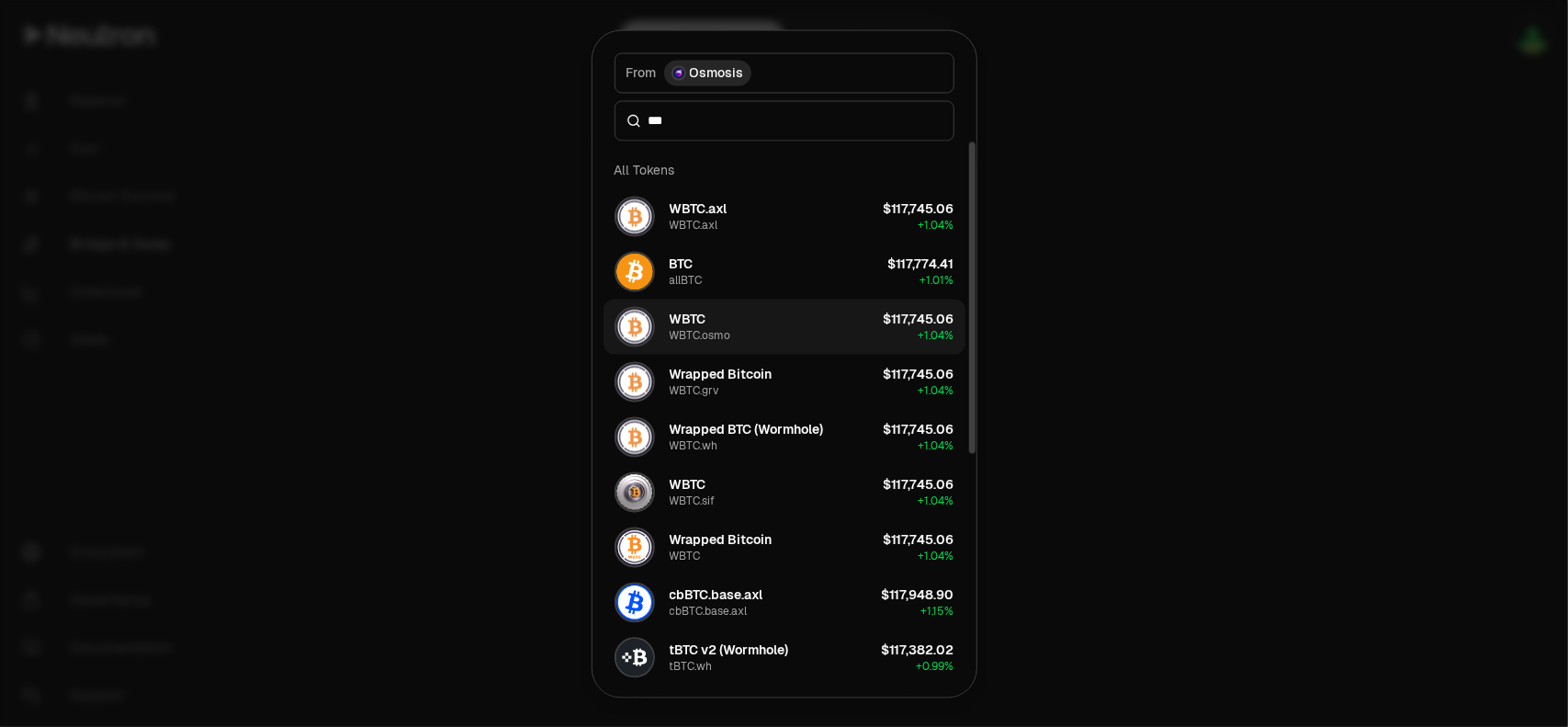
click at [731, 322] on button "WBTC WBTC.osmo $117,745.06 + 1.04%" at bounding box center [784, 326] width 362 height 55
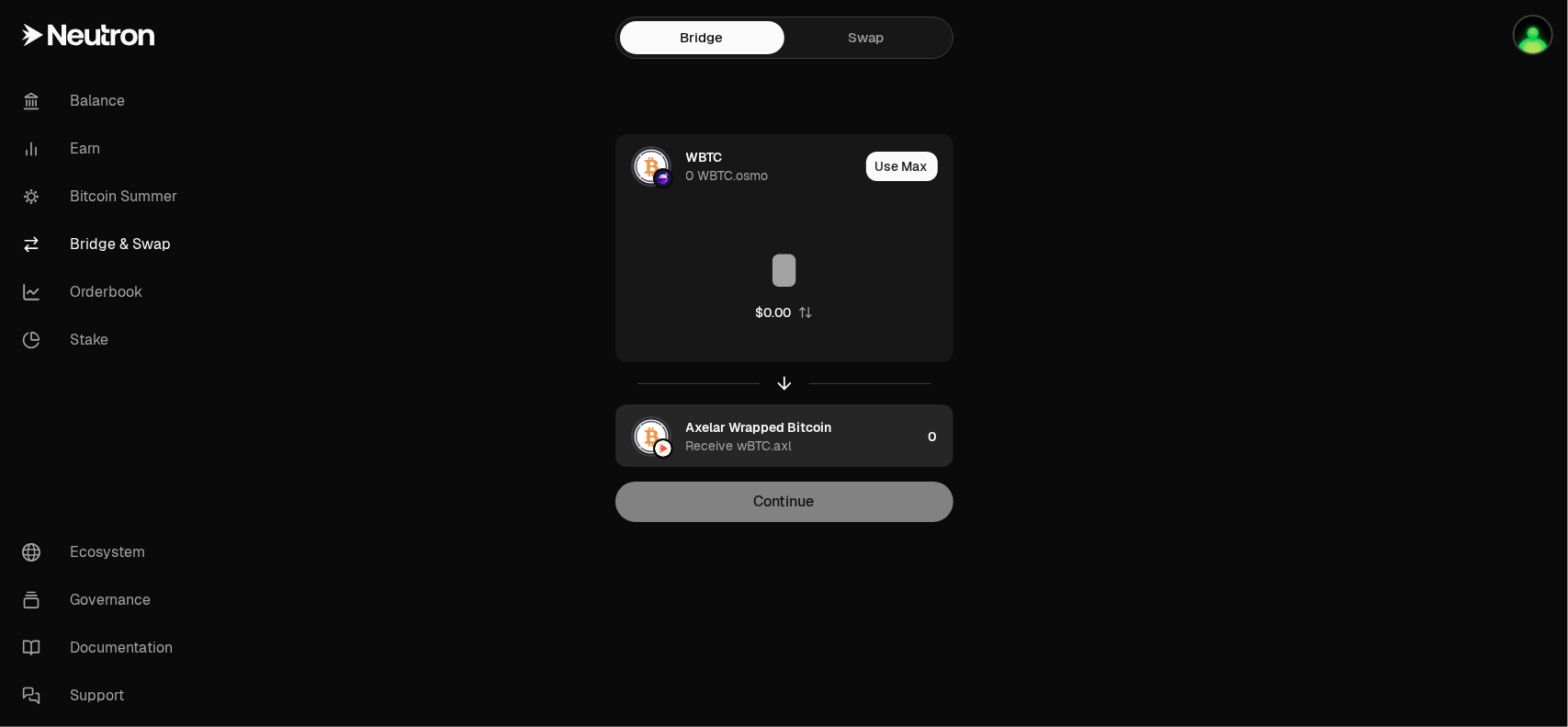
click at [823, 434] on div "Axelar Wrapped Bitcoin" at bounding box center [758, 427] width 146 height 18
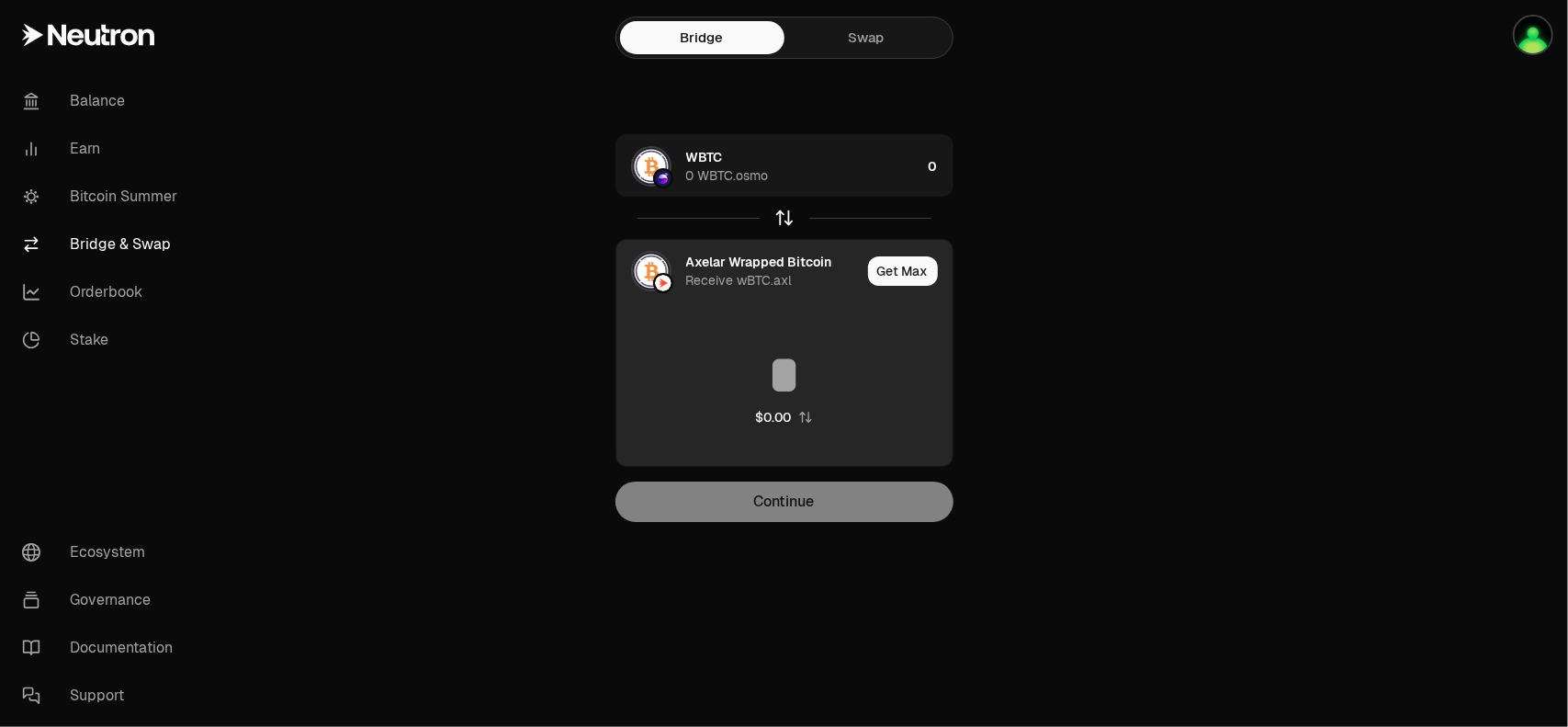
click at [785, 220] on icon "button" at bounding box center [784, 217] width 20 height 20
click at [775, 216] on icon "button" at bounding box center [784, 217] width 20 height 20
click at [764, 272] on div "Receive wBTC.axl" at bounding box center [739, 279] width 107 height 18
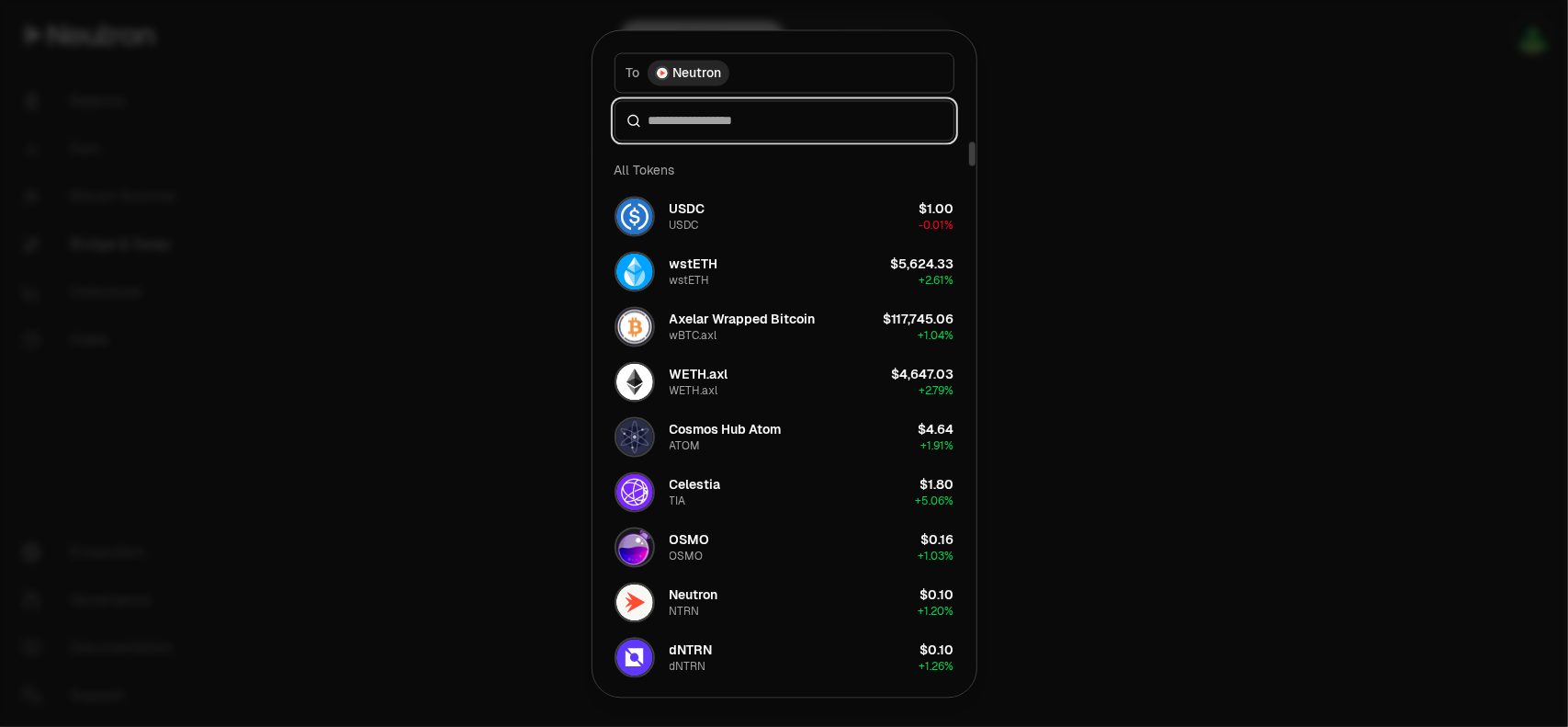
click at [720, 125] on input at bounding box center [795, 120] width 293 height 18
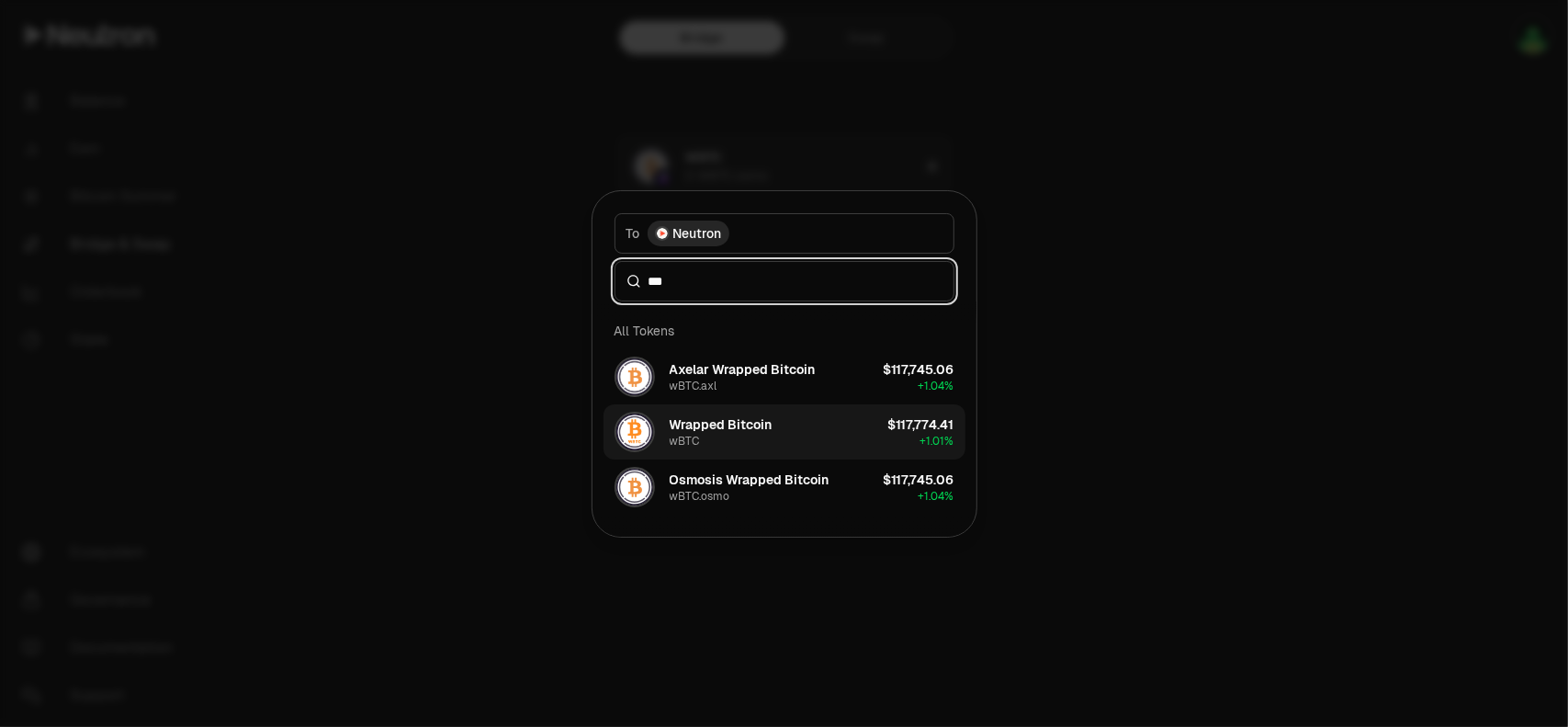
type input "***"
click at [740, 427] on div "Wrapped Bitcoin" at bounding box center [721, 424] width 103 height 18
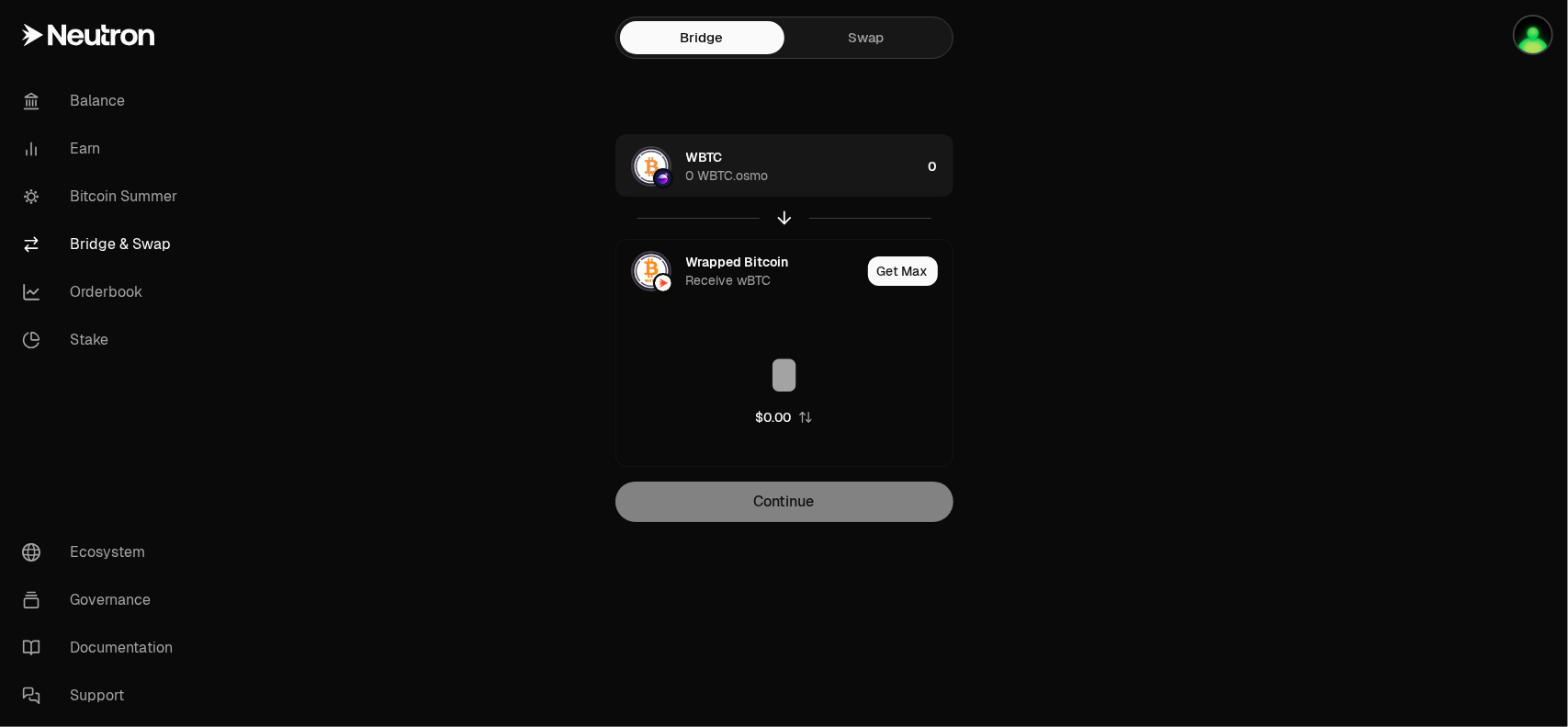
click at [830, 47] on link "Swap" at bounding box center [866, 37] width 165 height 33
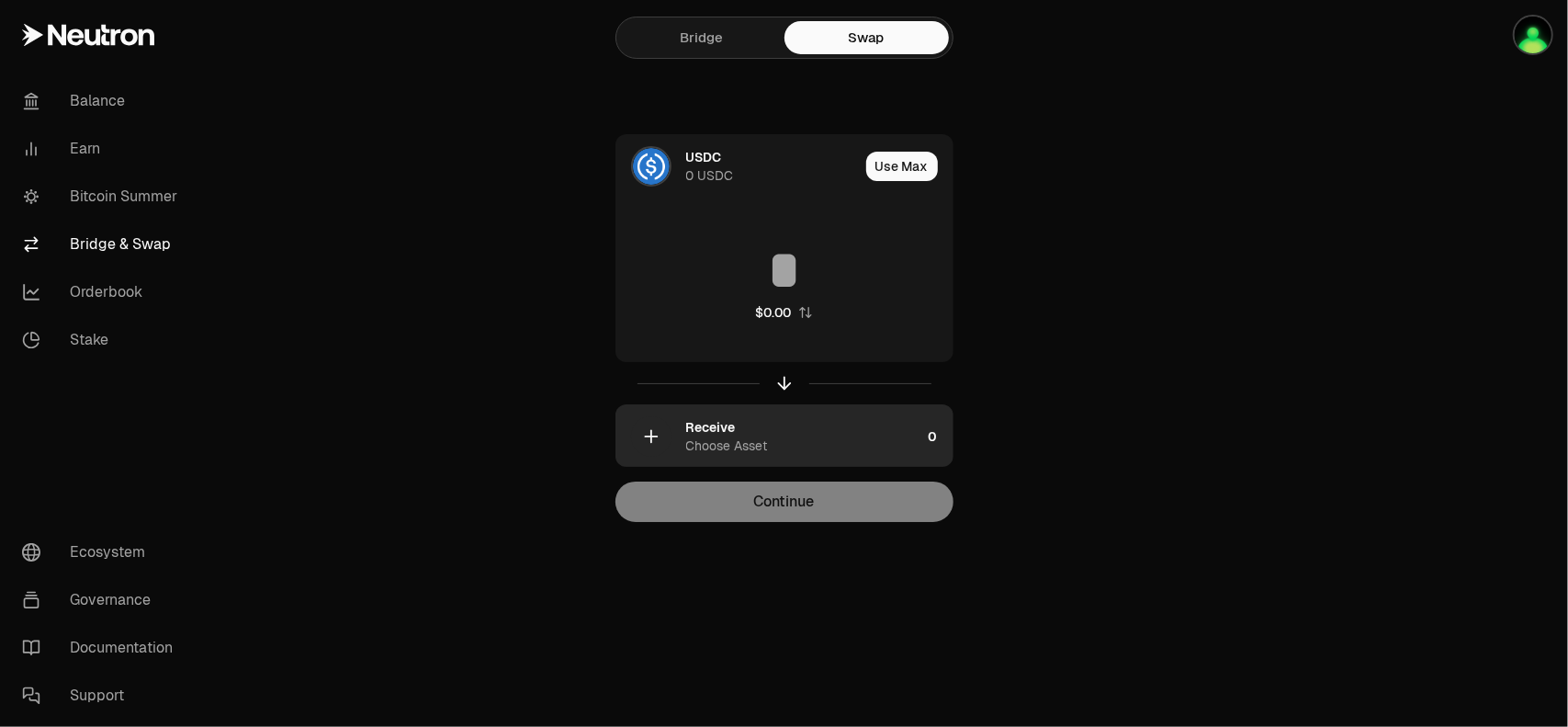
click at [657, 436] on icon "button" at bounding box center [651, 435] width 20 height 20
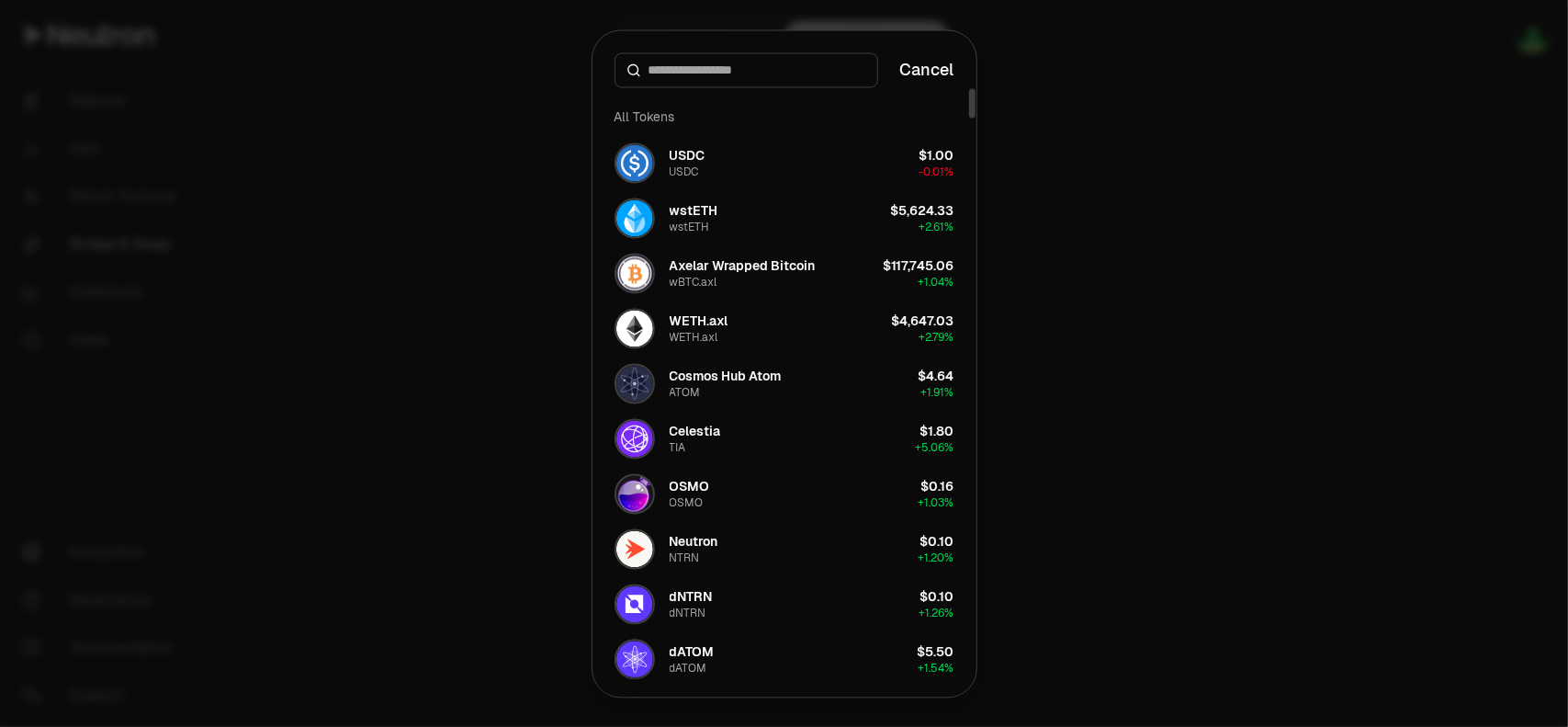
click at [1152, 200] on div at bounding box center [784, 363] width 1568 height 727
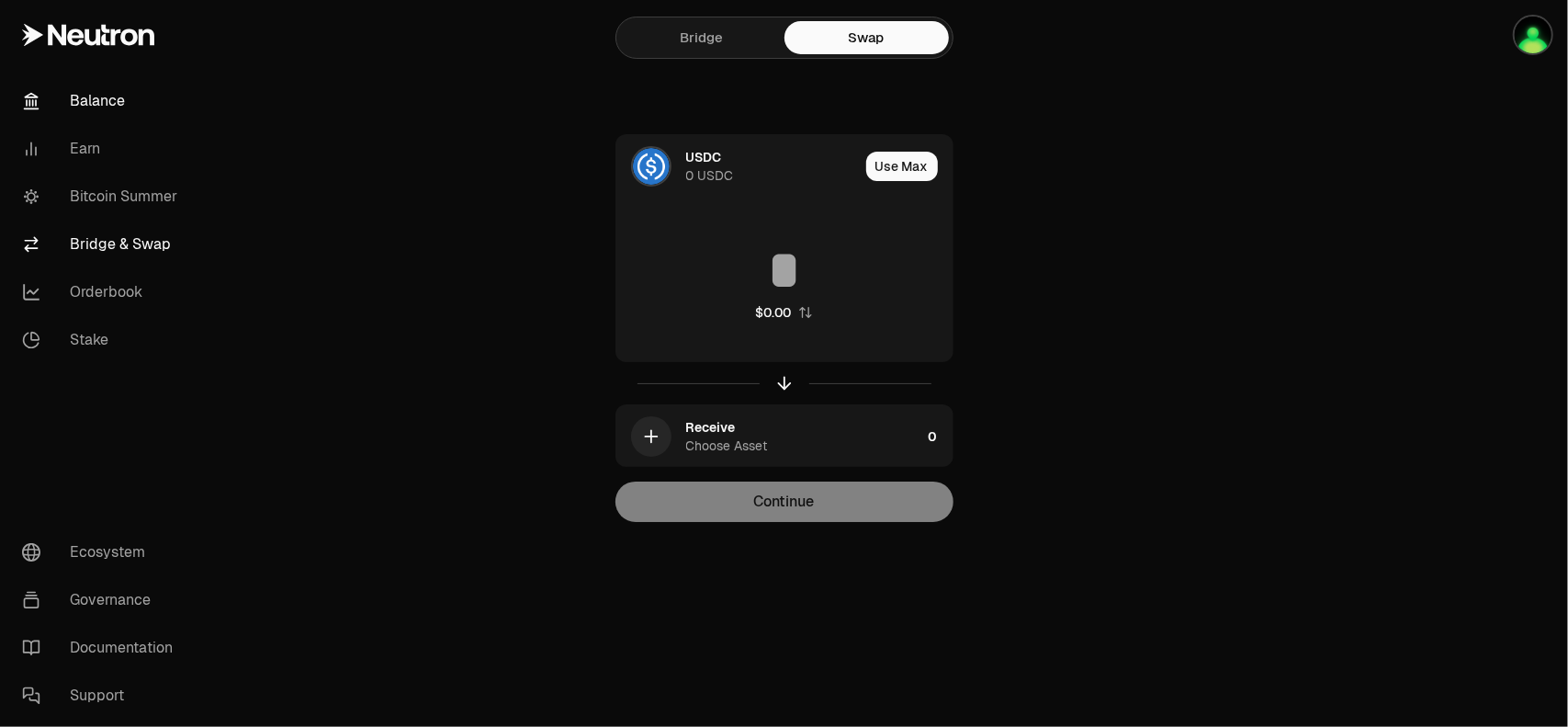
click at [93, 92] on link "Balance" at bounding box center [103, 101] width 191 height 48
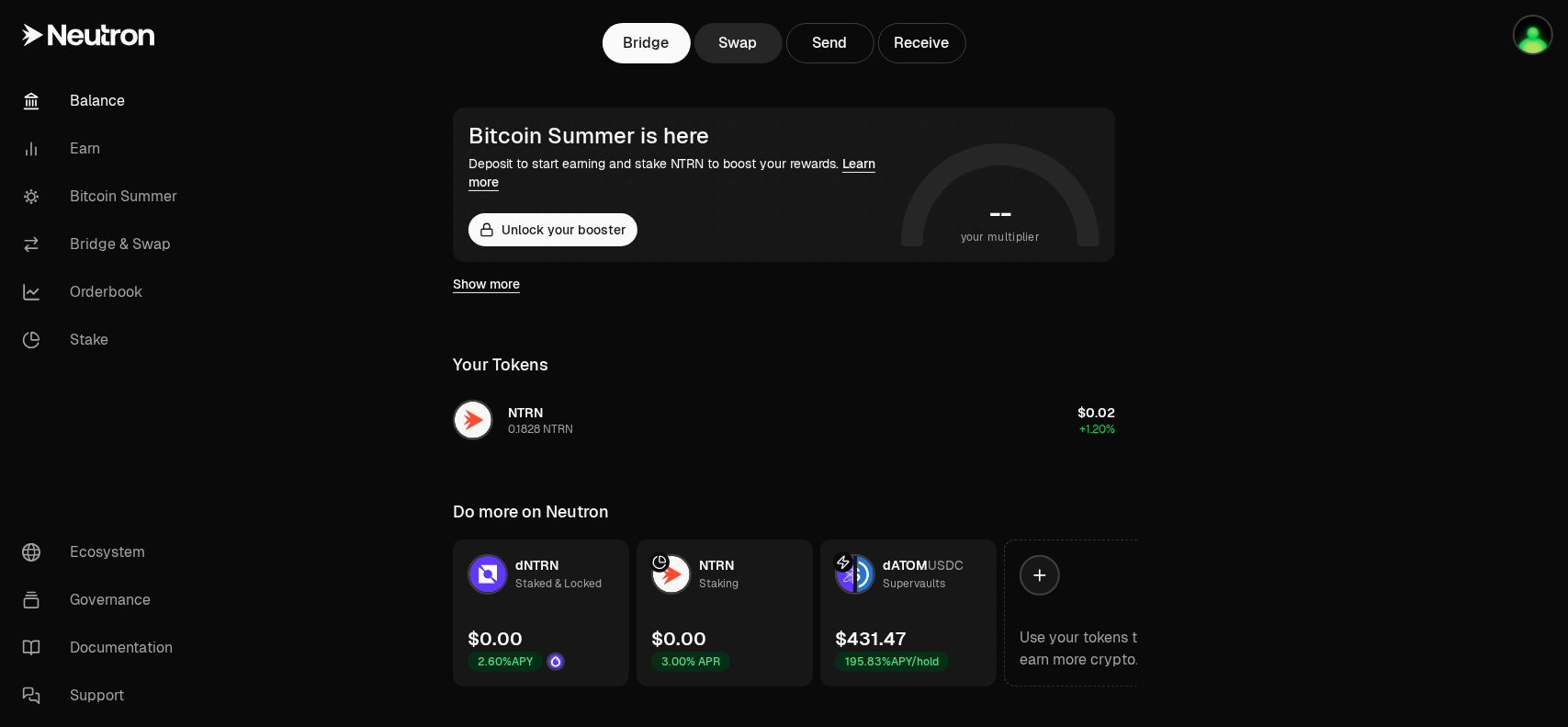
scroll to position [280, 0]
